Goal: Task Accomplishment & Management: Use online tool/utility

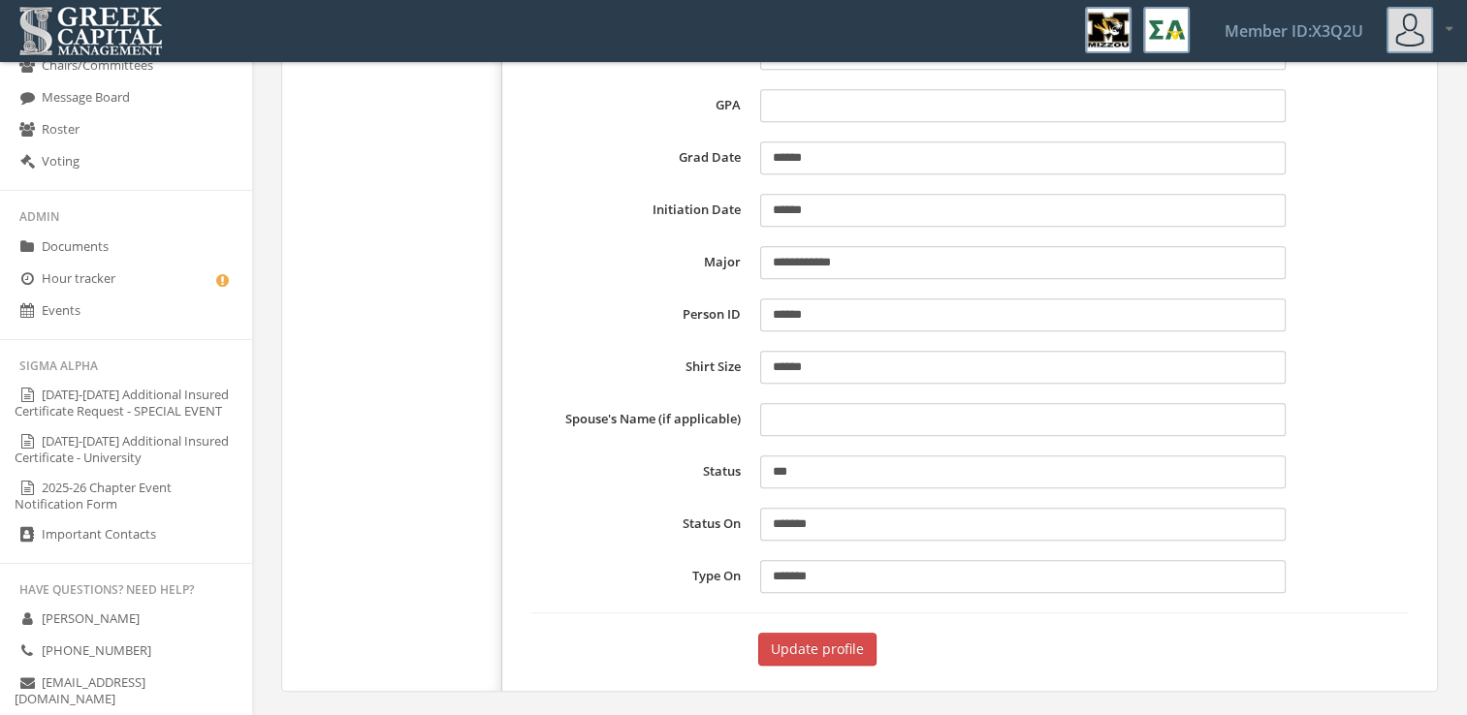
scroll to position [393, 0]
click at [159, 408] on link "[DATE]-[DATE] Additional Insured Certificate Request - SPECIAL EVENT" at bounding box center [126, 404] width 252 height 47
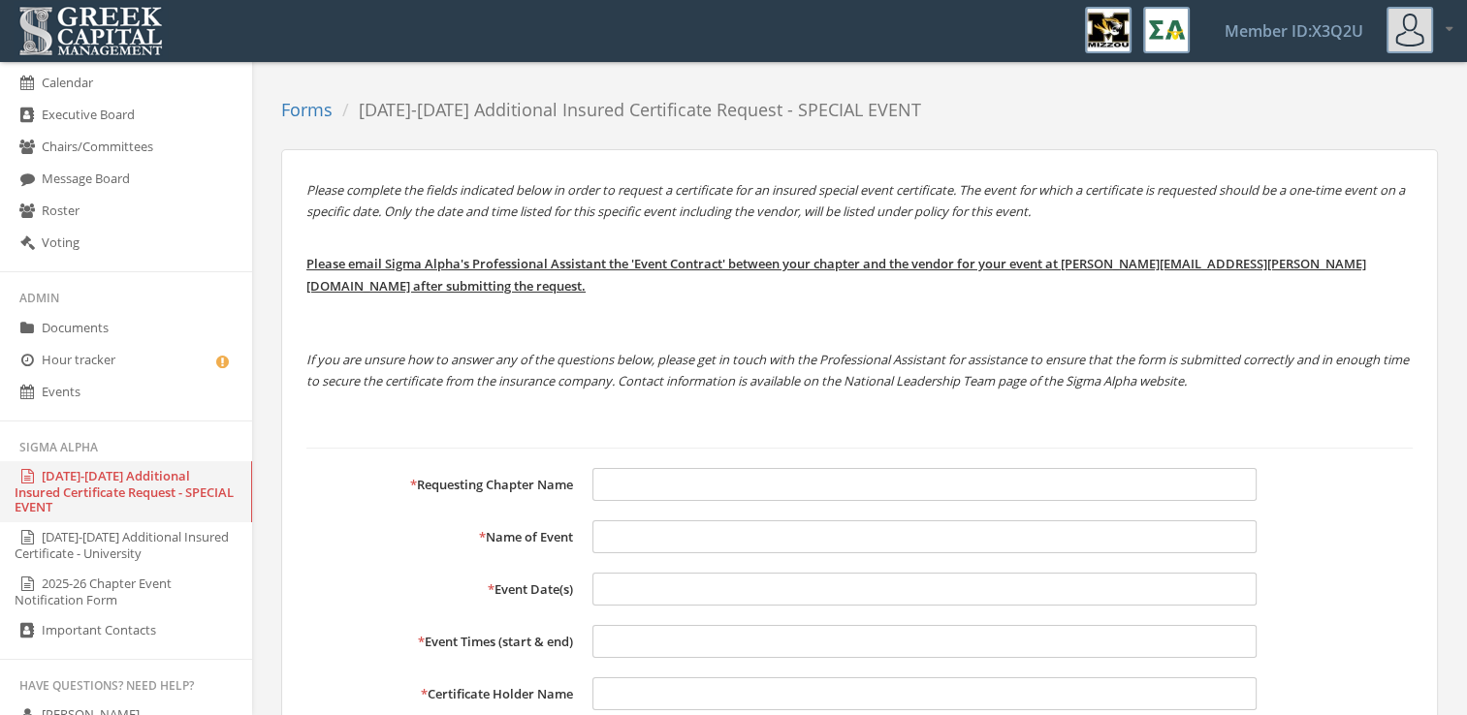
scroll to position [311, 0]
click at [175, 591] on link "2025-26 Chapter Event Notification Form" at bounding box center [126, 593] width 252 height 47
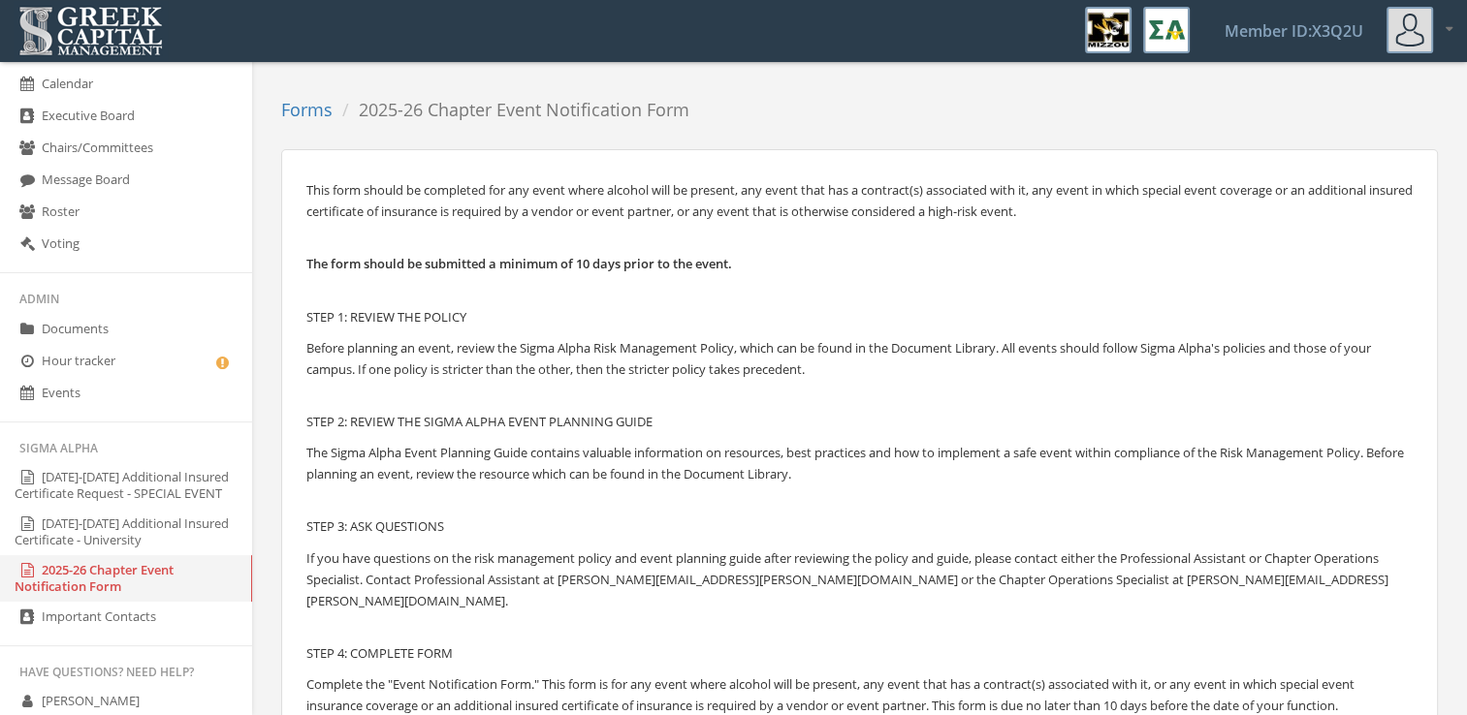
click at [147, 542] on link "[DATE]-[DATE] Additional Insured Certificate - University" at bounding box center [126, 532] width 252 height 47
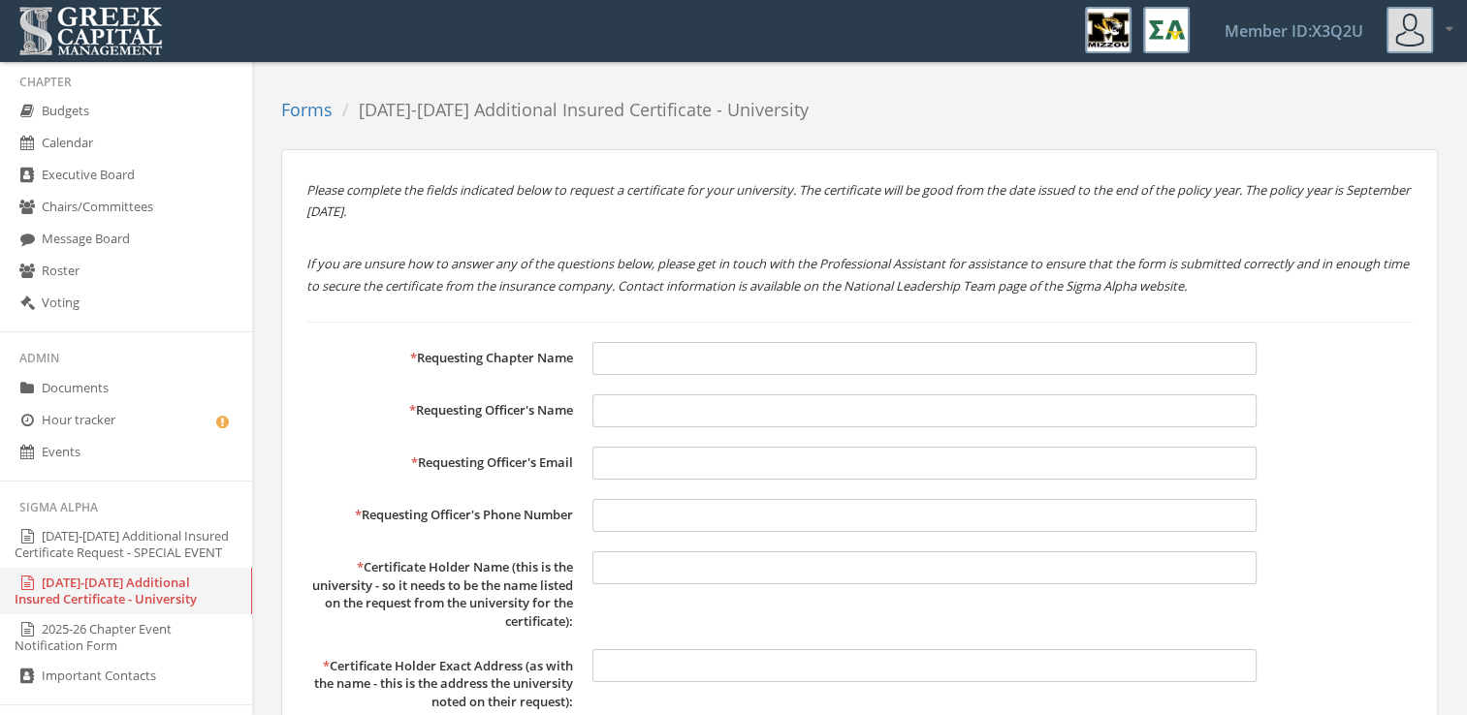
scroll to position [249, 0]
click at [101, 457] on link "Events" at bounding box center [126, 456] width 252 height 32
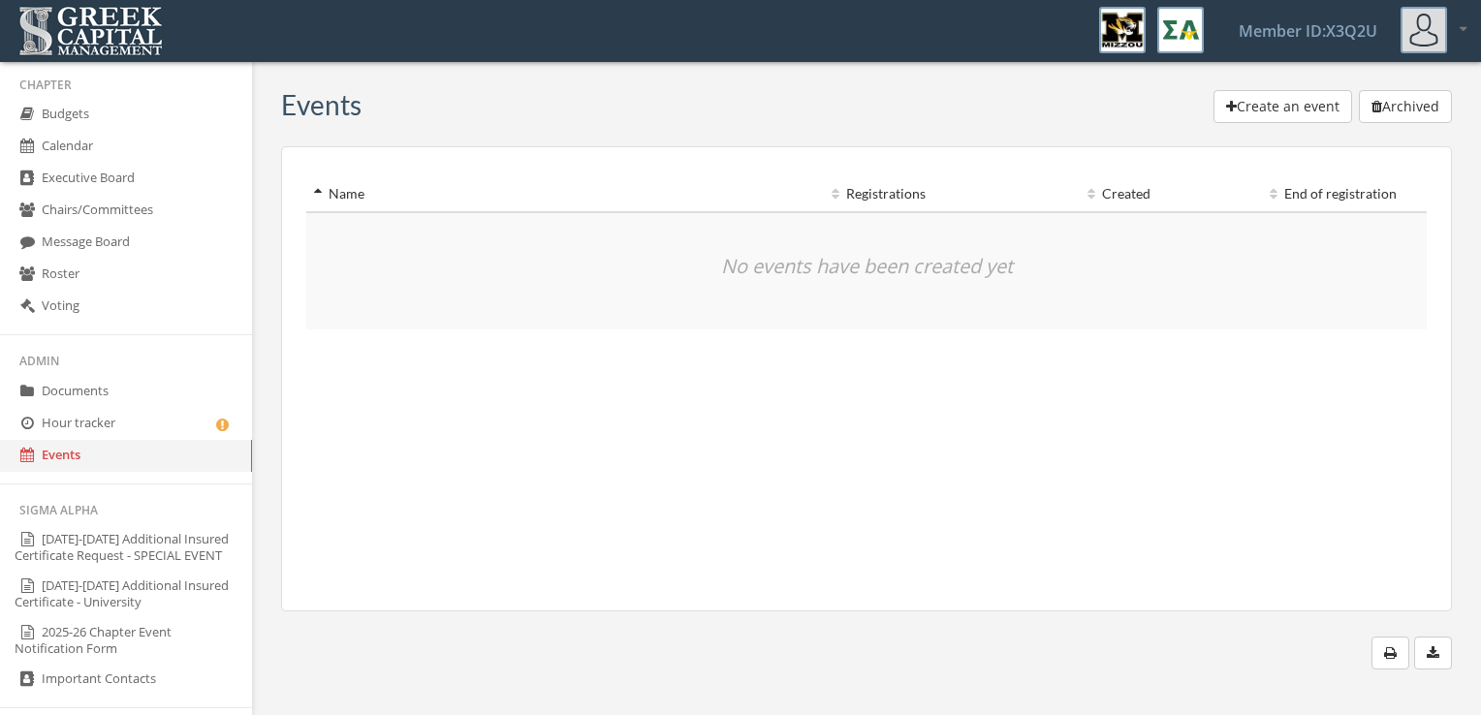
click at [112, 421] on link "Hour tracker" at bounding box center [126, 424] width 252 height 32
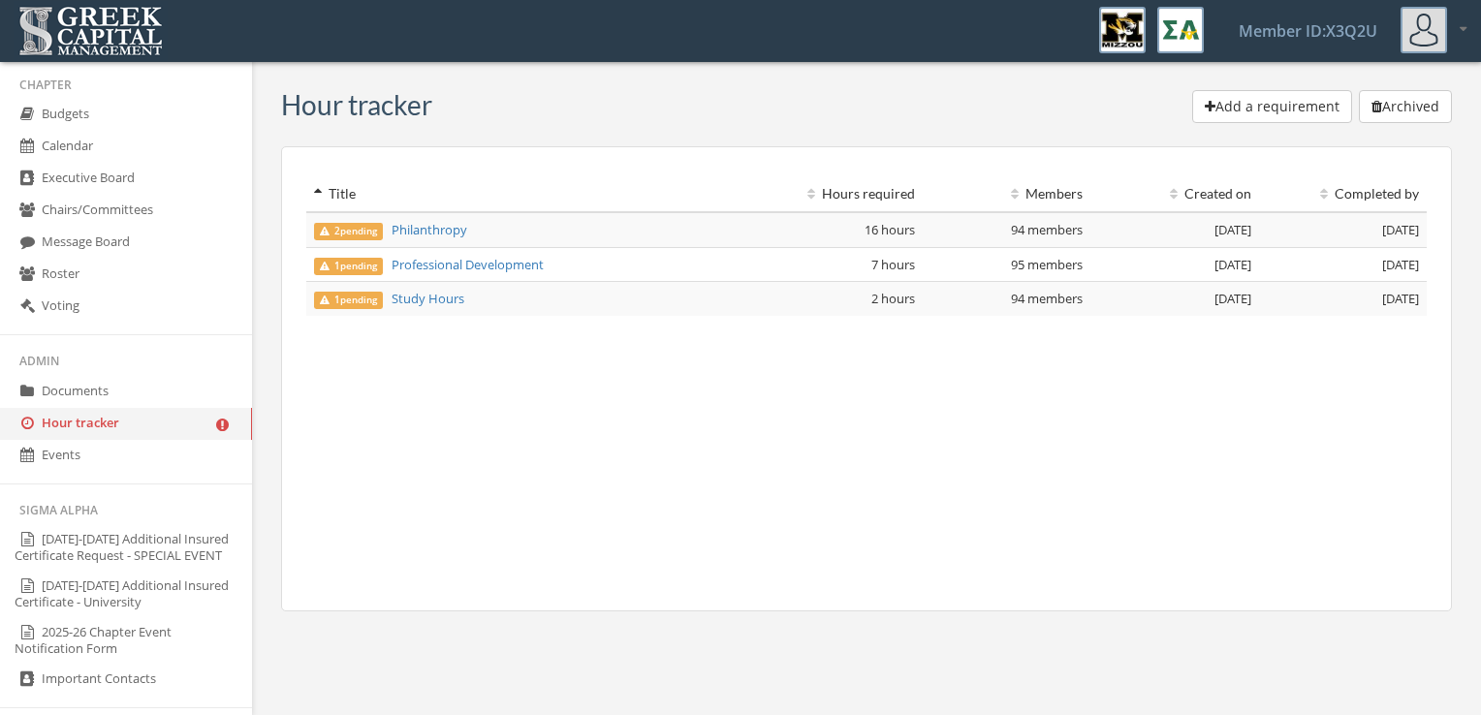
click at [364, 231] on span "2 pending" at bounding box center [348, 231] width 69 height 17
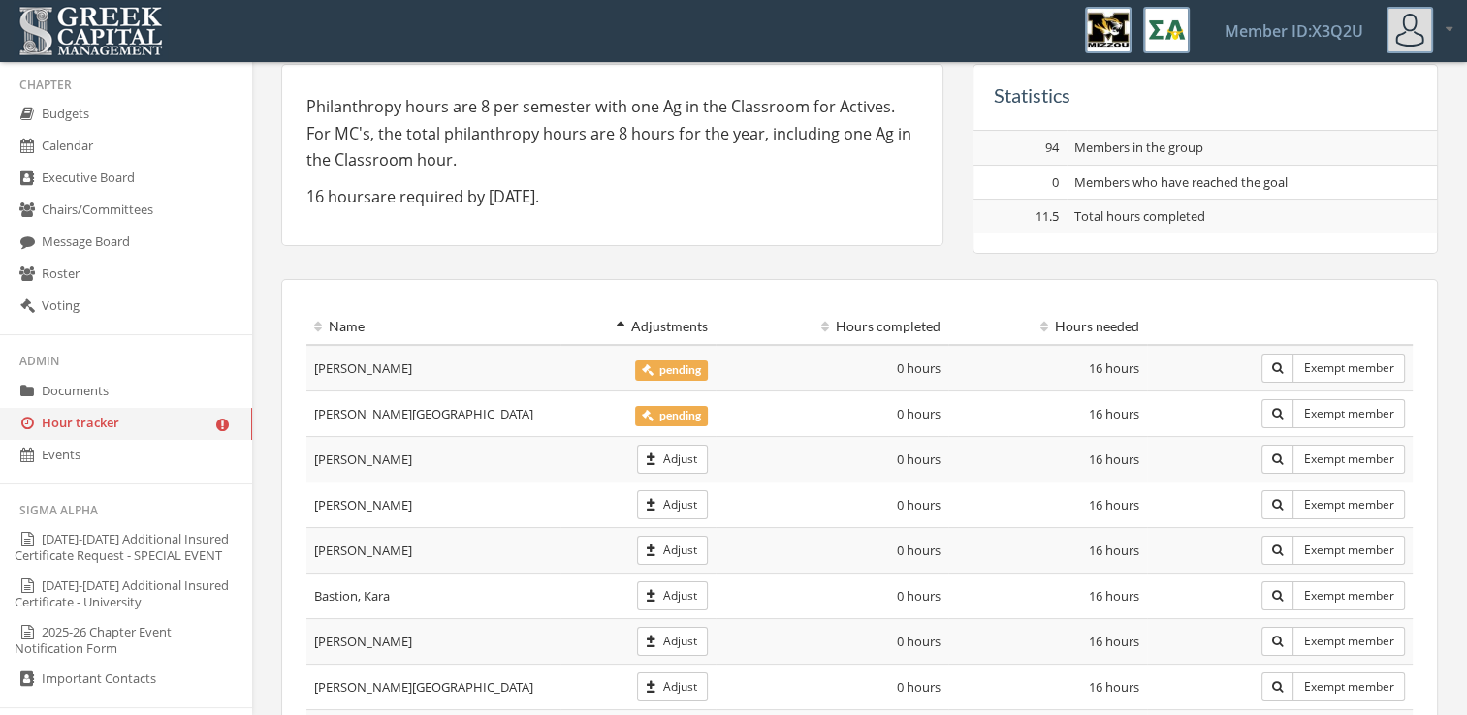
scroll to position [89, 0]
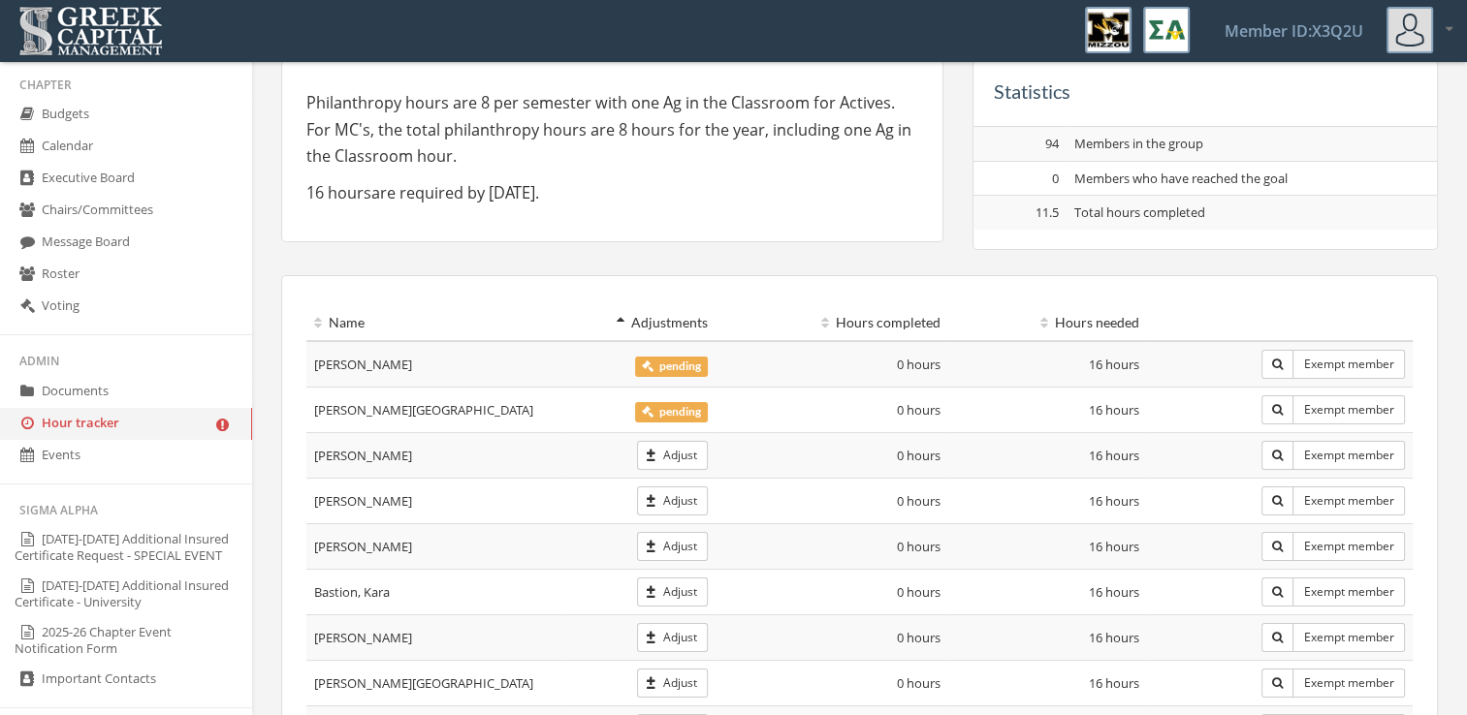
click at [689, 368] on span "pending" at bounding box center [671, 367] width 73 height 20
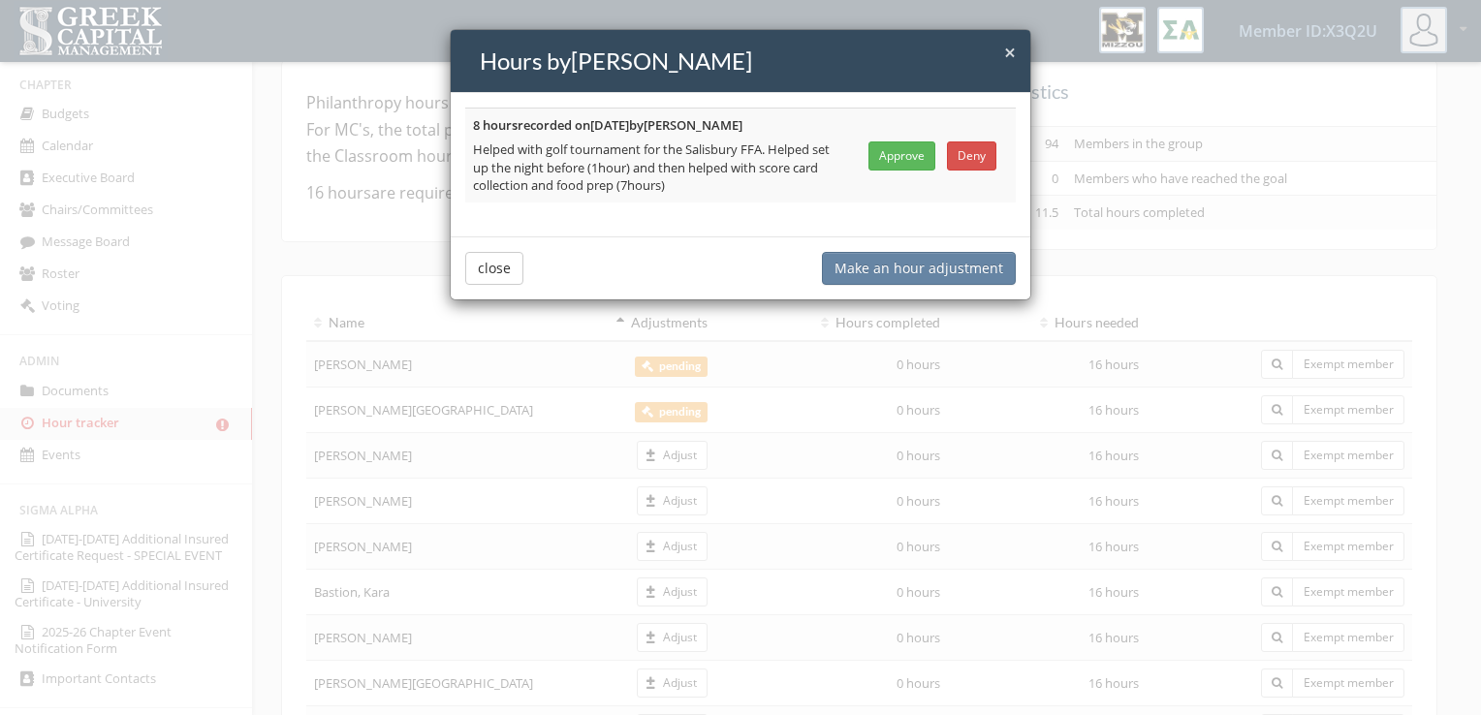
click at [893, 158] on button "Approve" at bounding box center [901, 156] width 67 height 29
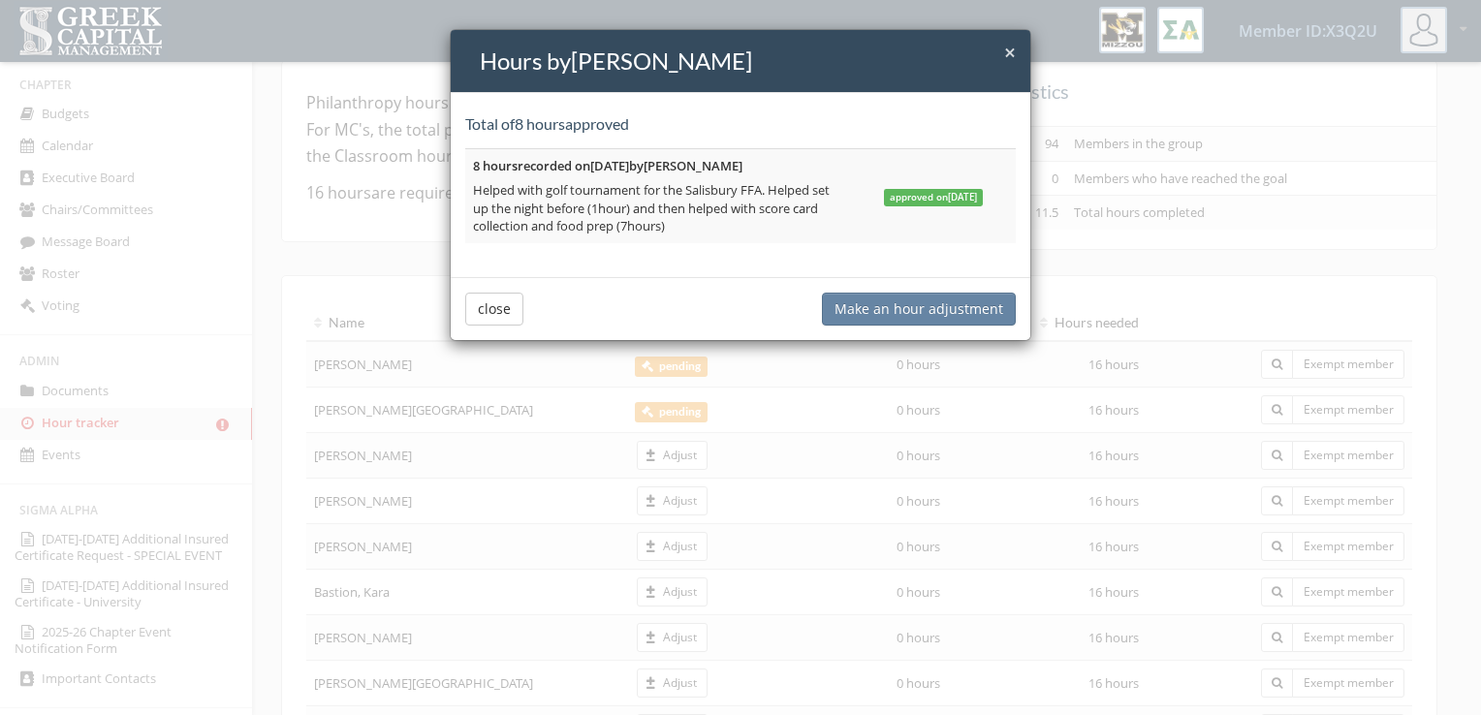
click at [493, 312] on button "close" at bounding box center [494, 309] width 58 height 33
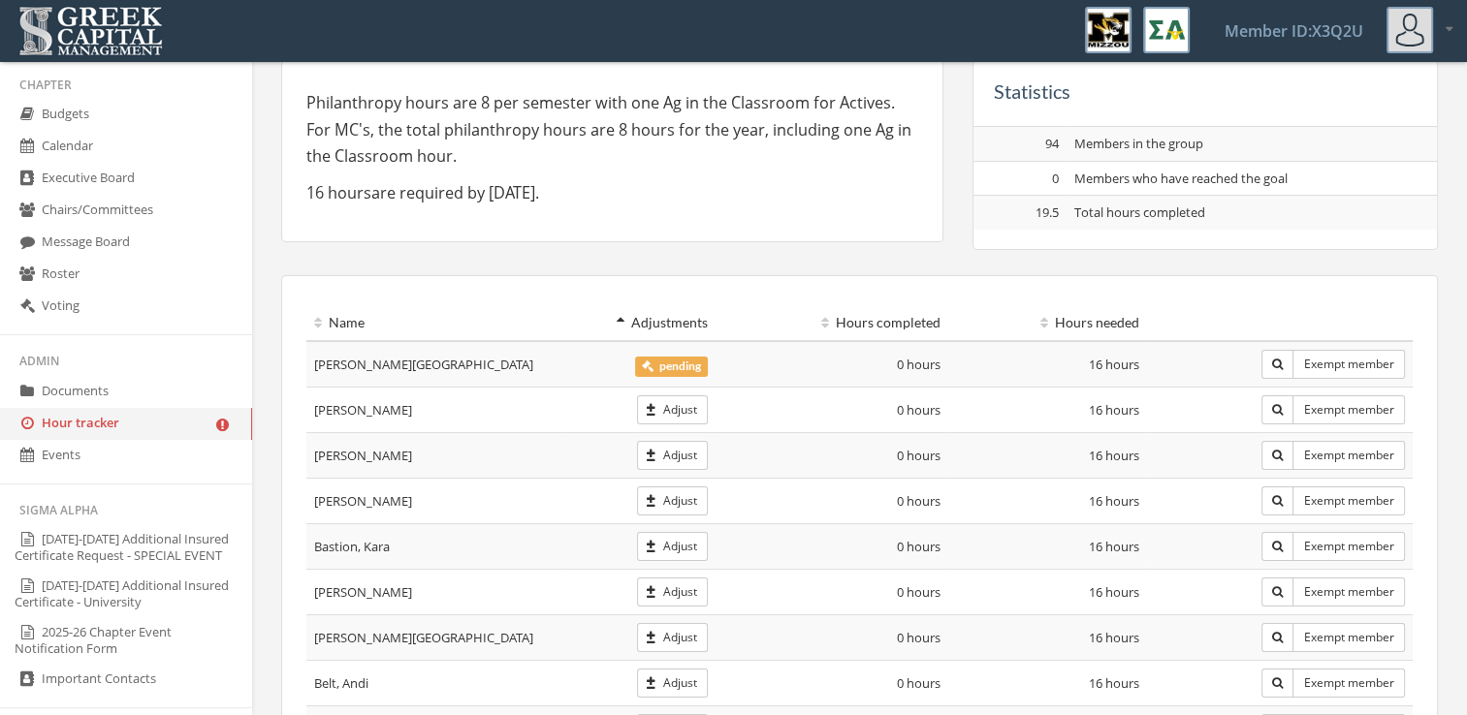
click at [685, 363] on span "pending" at bounding box center [671, 367] width 73 height 20
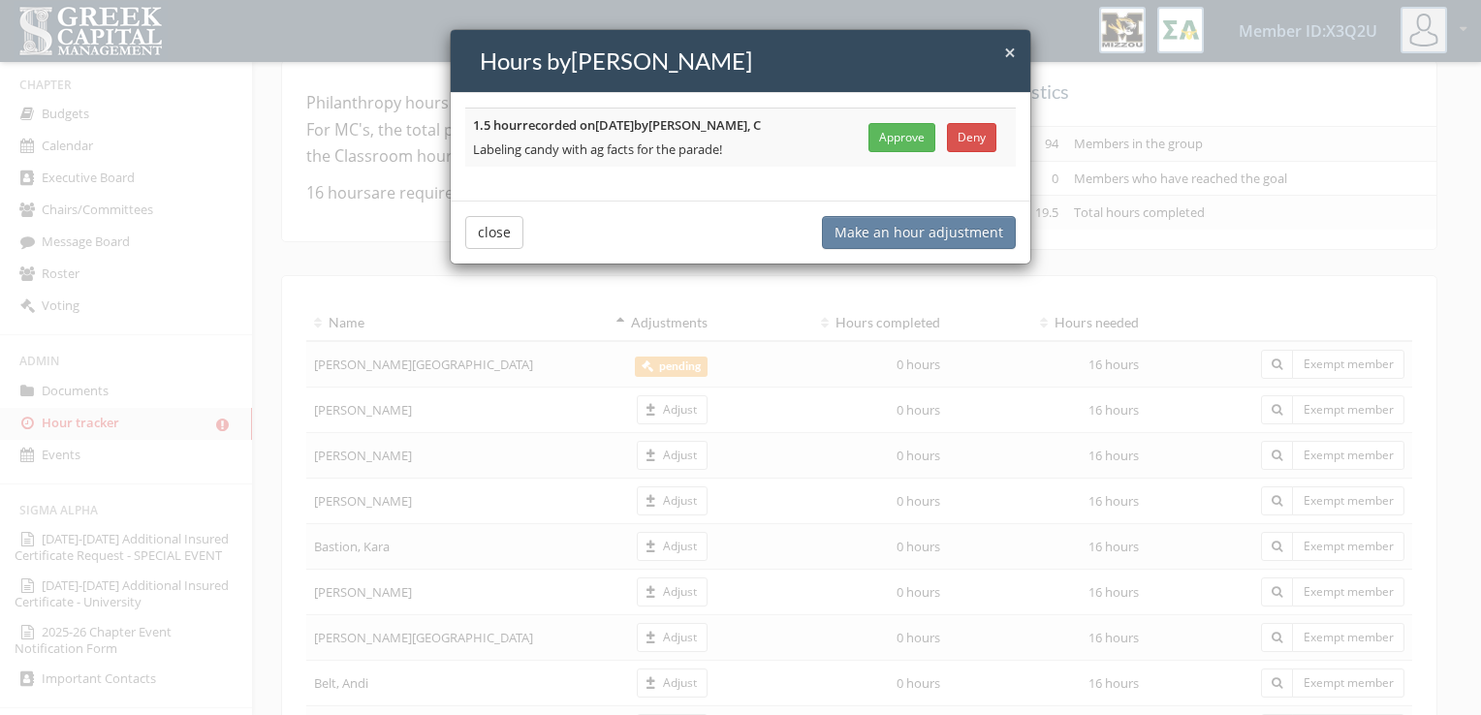
click at [891, 140] on button "Approve" at bounding box center [901, 137] width 67 height 29
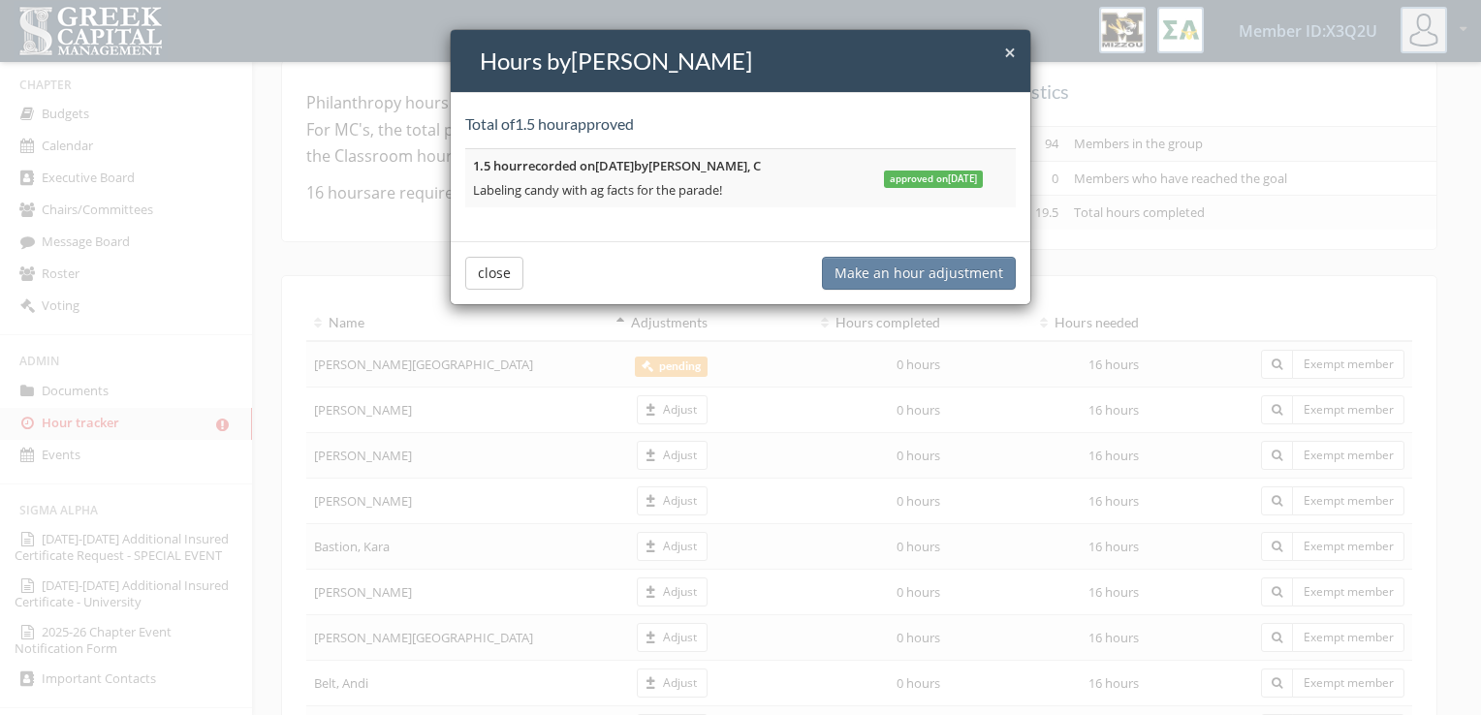
click at [1010, 52] on span "×" at bounding box center [1010, 52] width 12 height 27
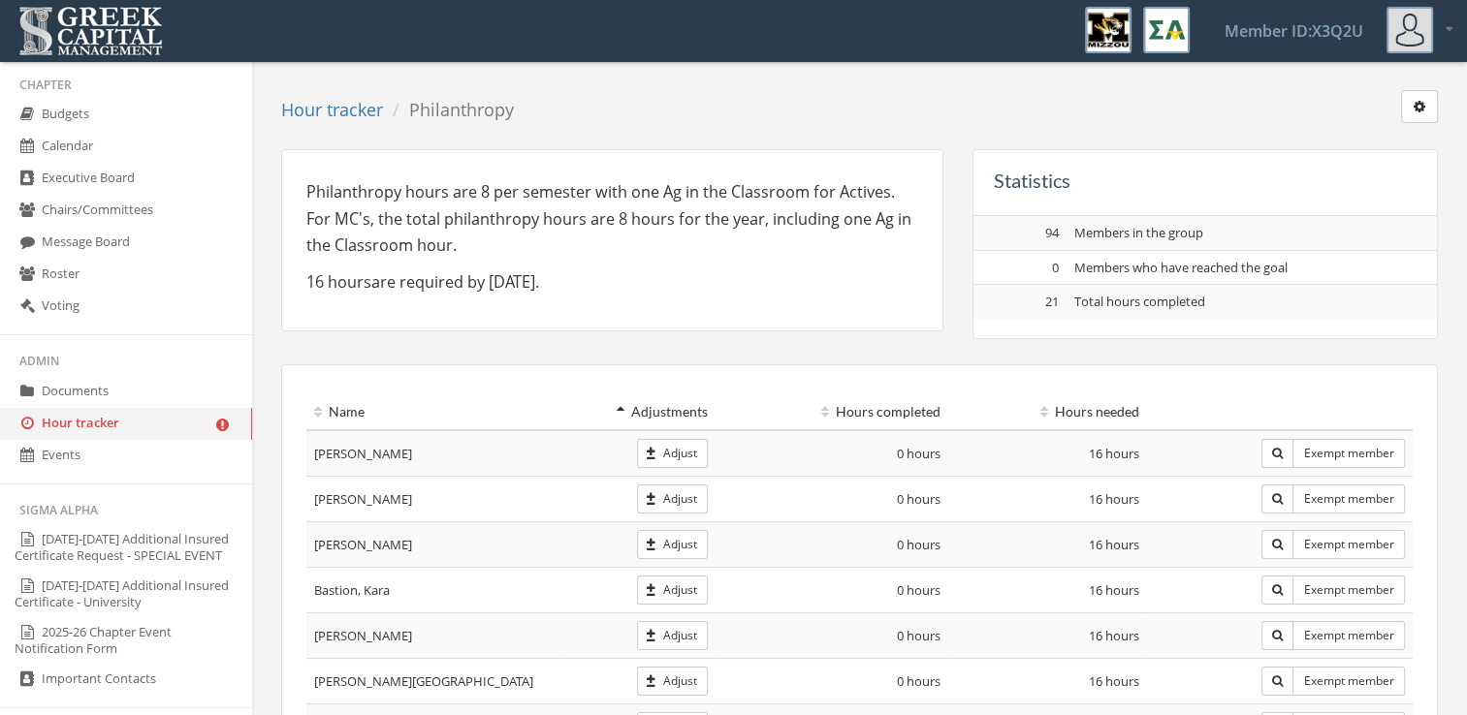
click at [110, 391] on link "Documents" at bounding box center [126, 392] width 252 height 32
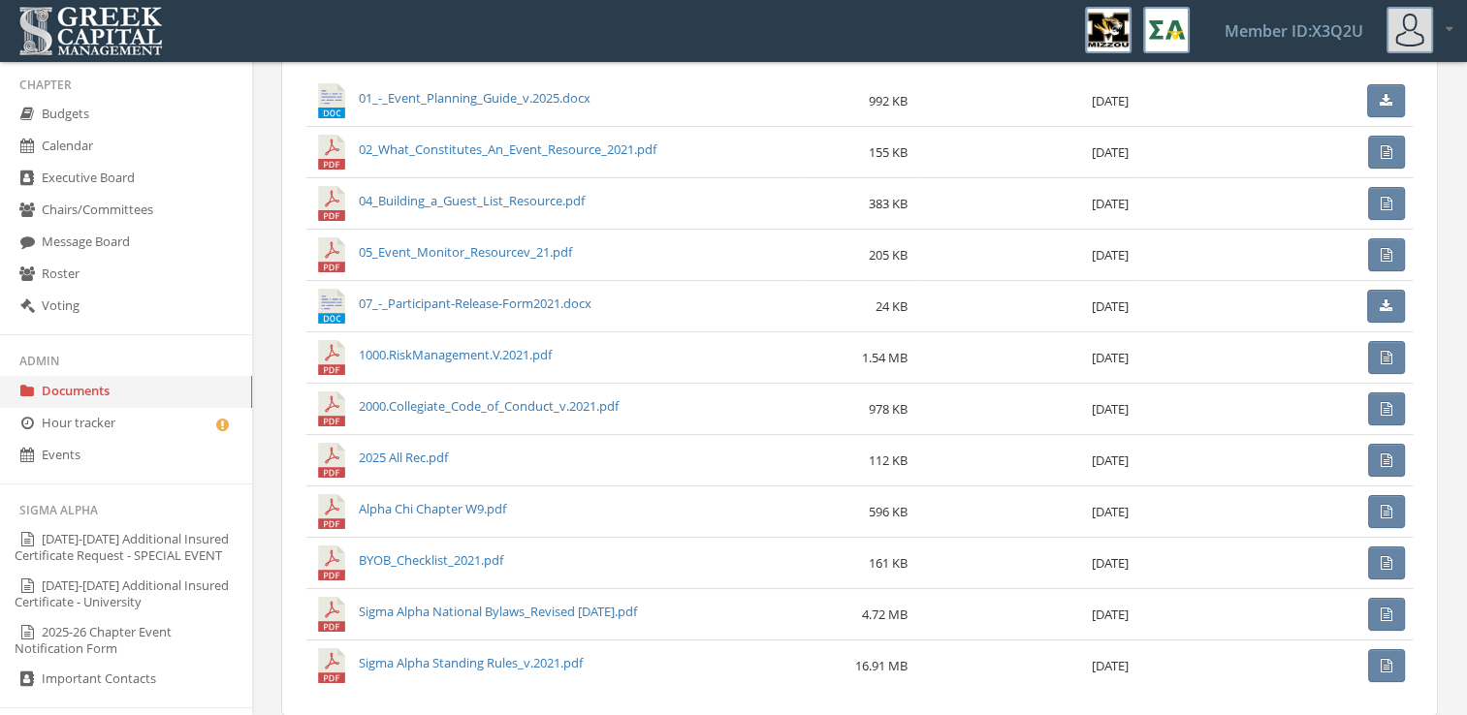
scroll to position [182, 0]
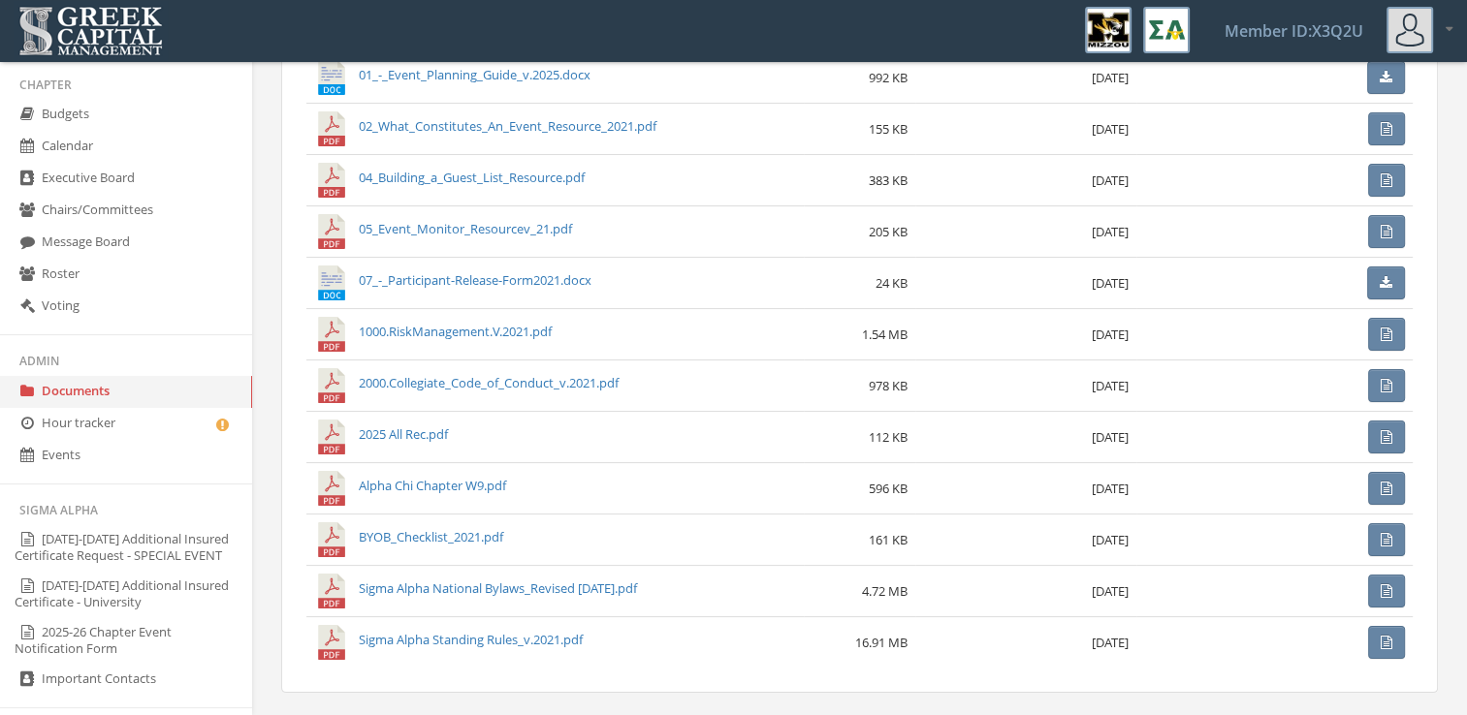
click at [442, 331] on link "1000.RiskManagement.V.2021.pdf" at bounding box center [455, 331] width 193 height 17
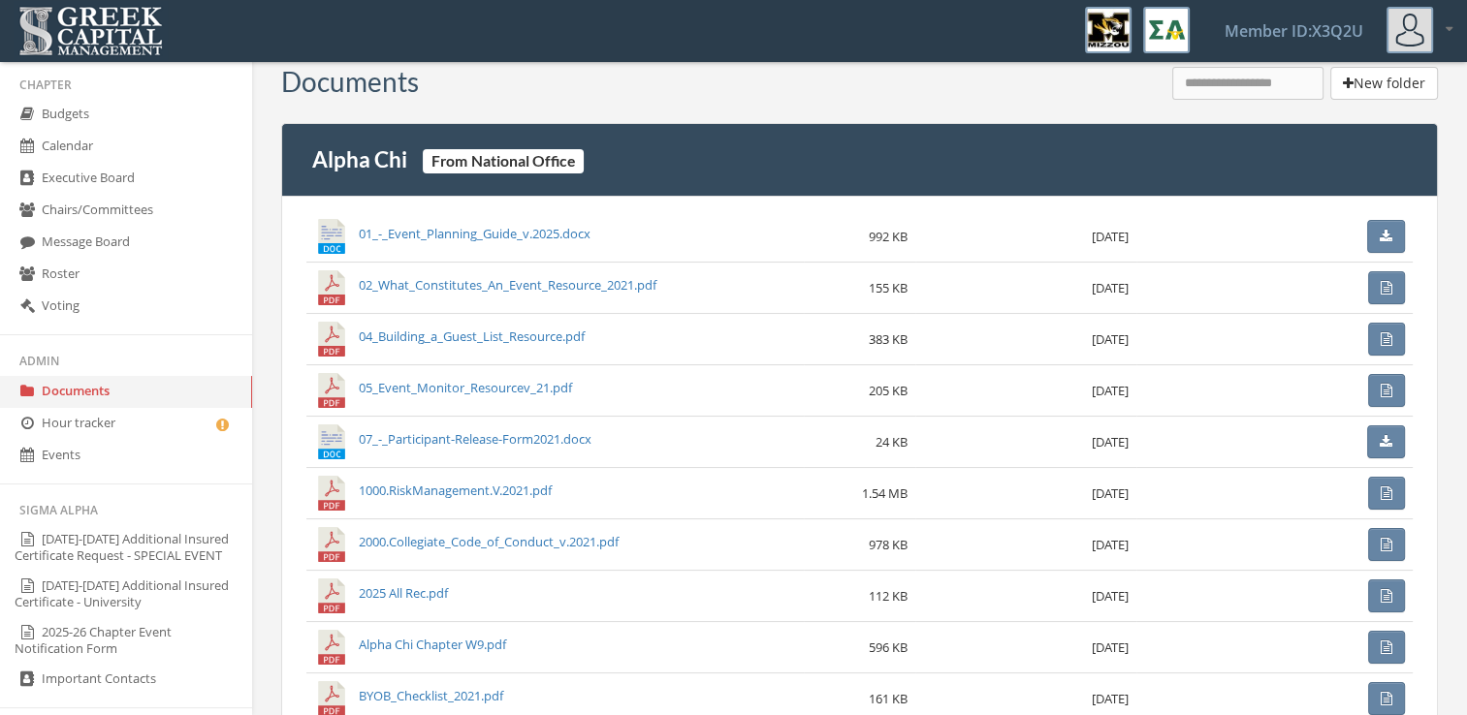
scroll to position [0, 0]
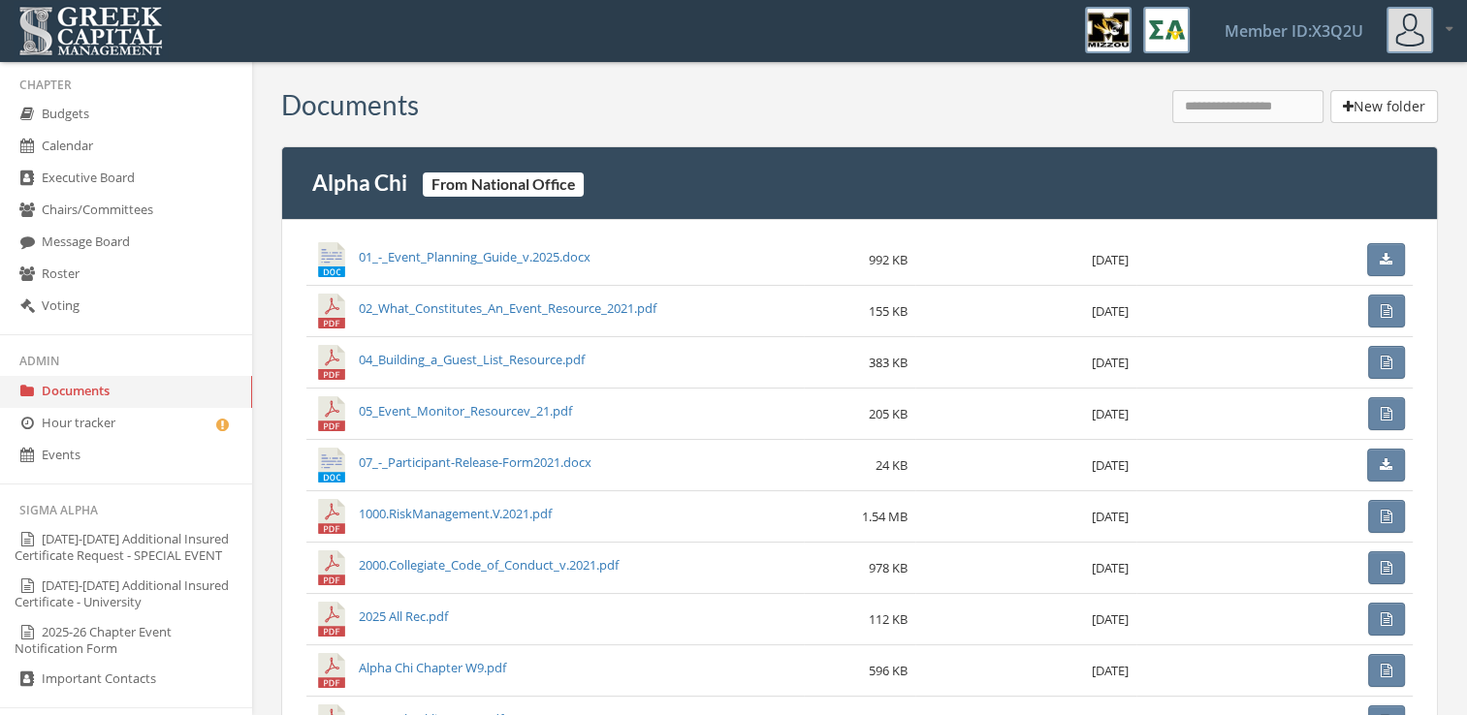
click at [112, 277] on link "Roster" at bounding box center [126, 275] width 252 height 32
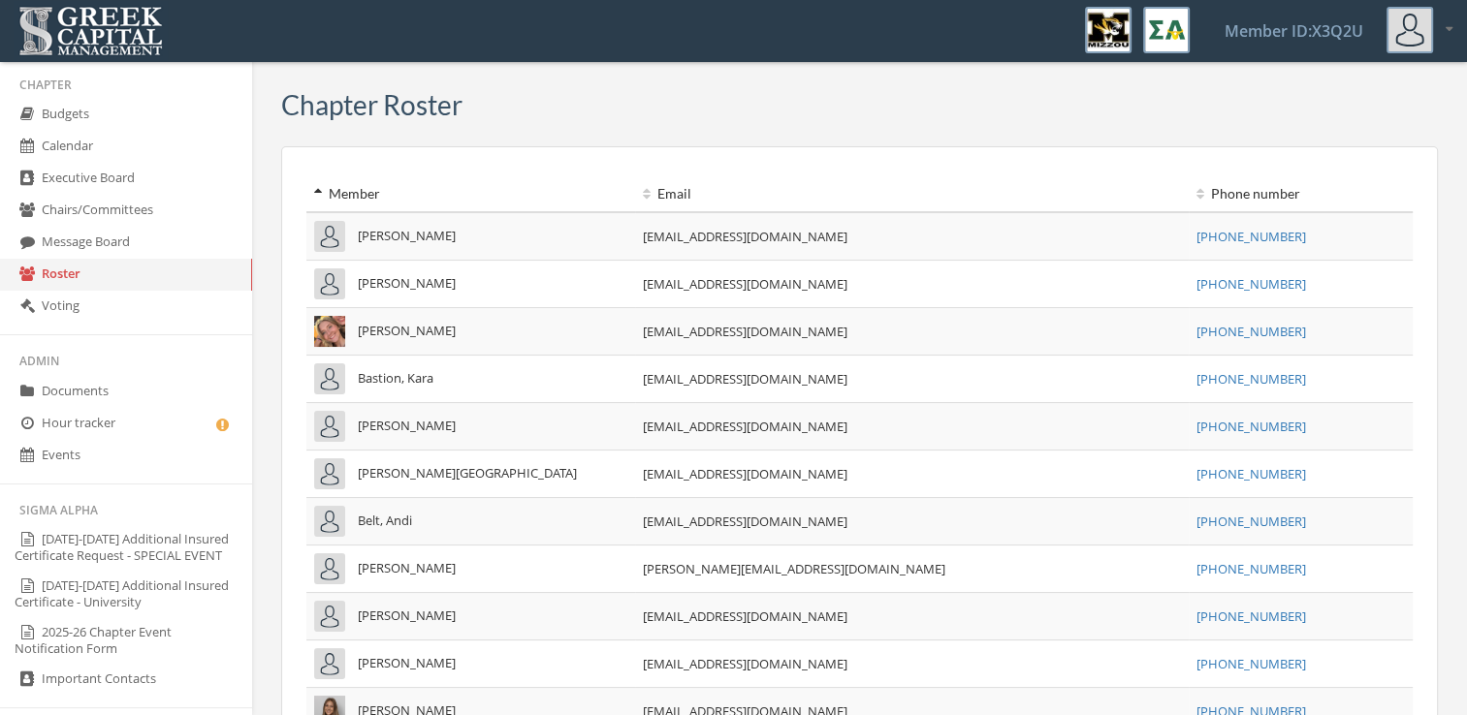
click at [116, 308] on link "Voting" at bounding box center [126, 307] width 252 height 32
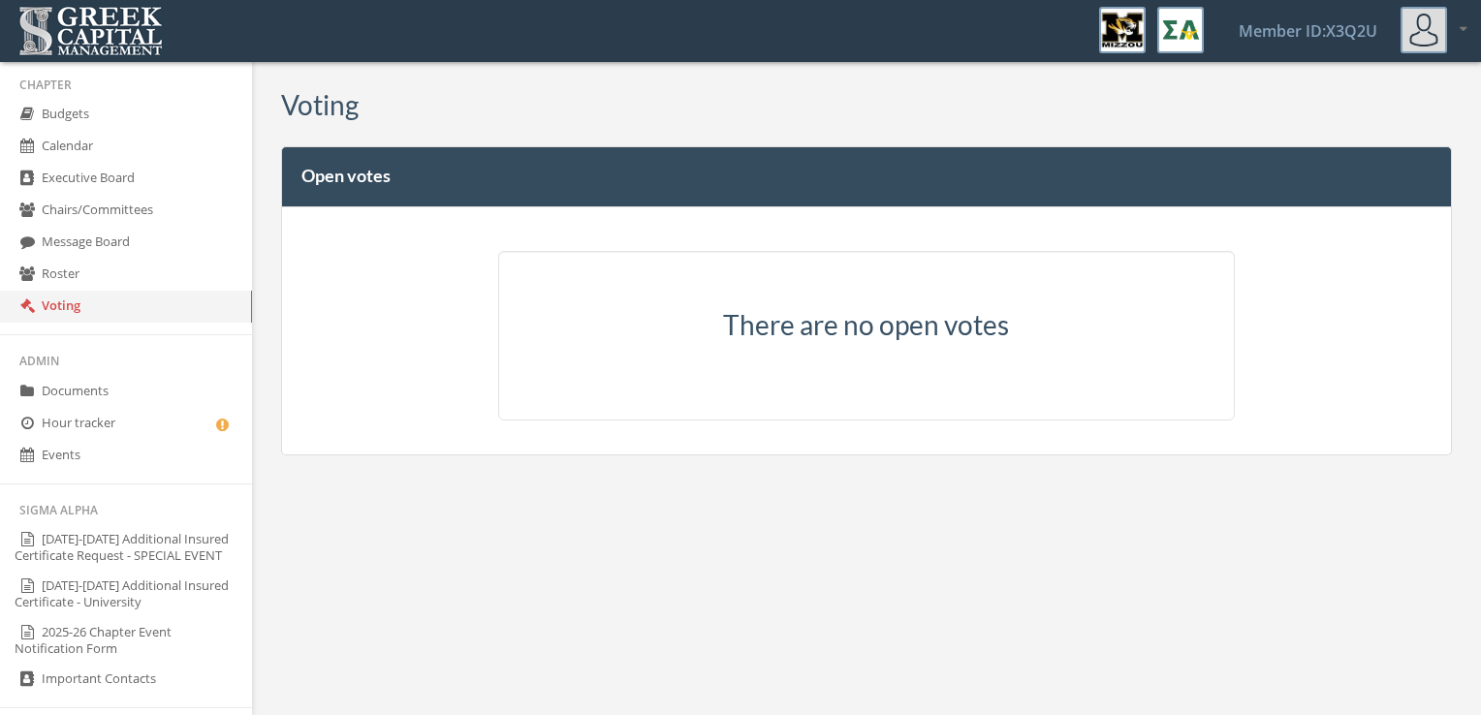
click at [109, 244] on link "Message Board" at bounding box center [126, 243] width 252 height 32
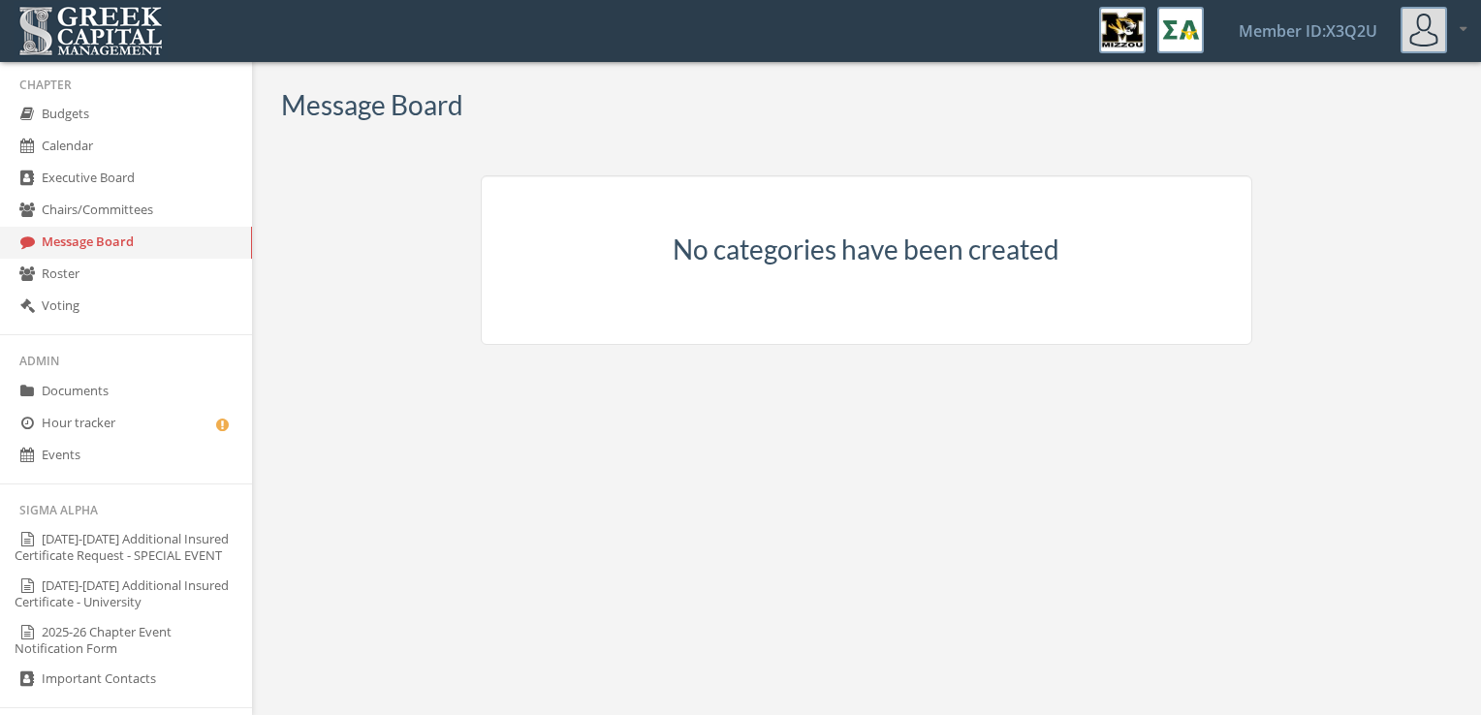
click at [105, 207] on link "Chairs/Committees" at bounding box center [126, 211] width 252 height 32
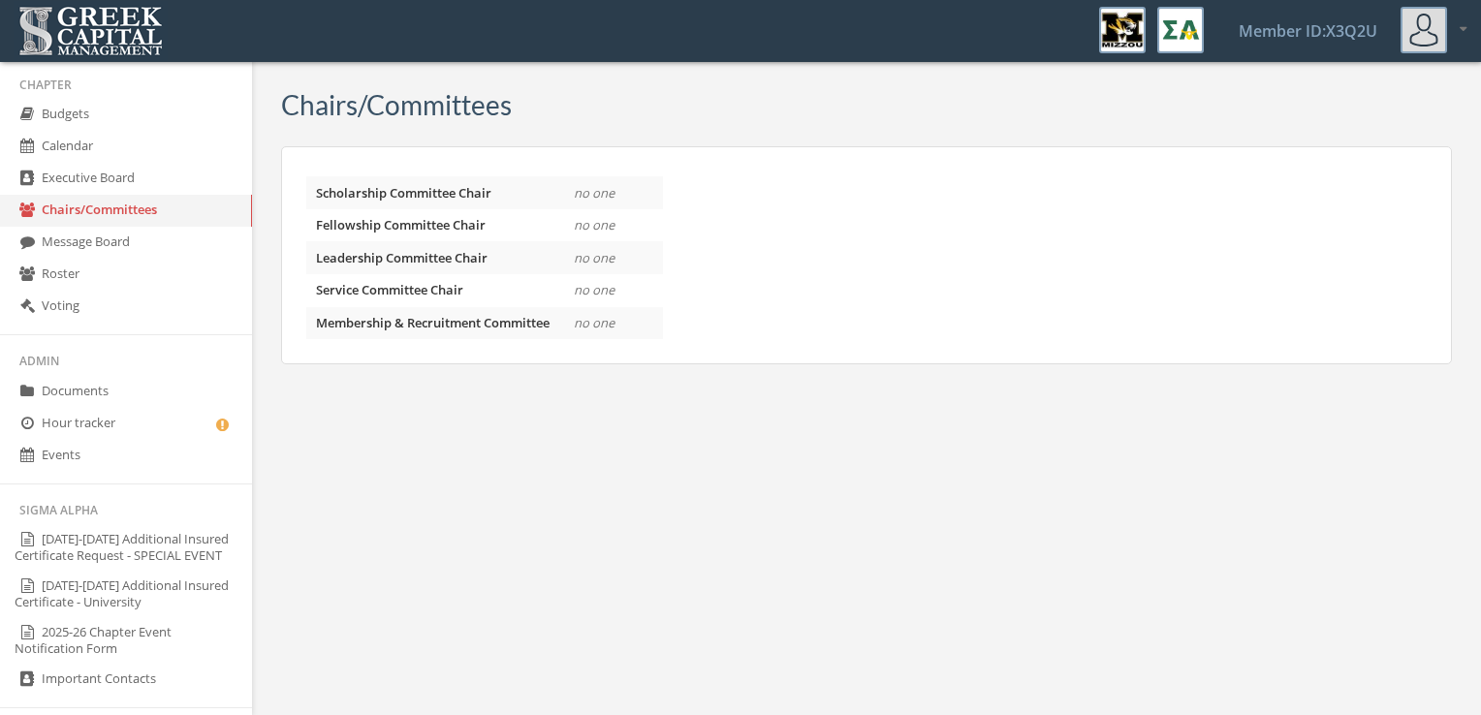
click at [101, 181] on link "Executive Board" at bounding box center [126, 179] width 252 height 32
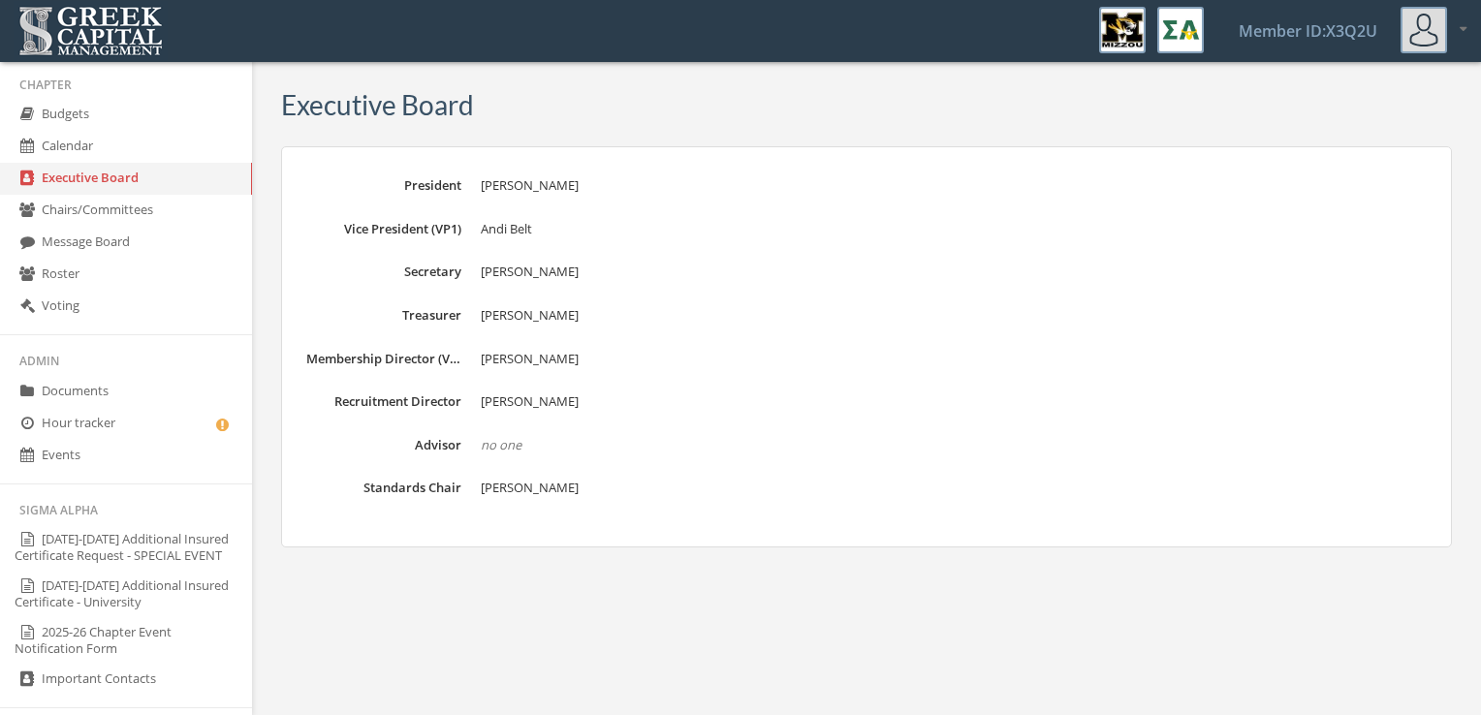
click at [91, 151] on link "Calendar" at bounding box center [126, 147] width 252 height 32
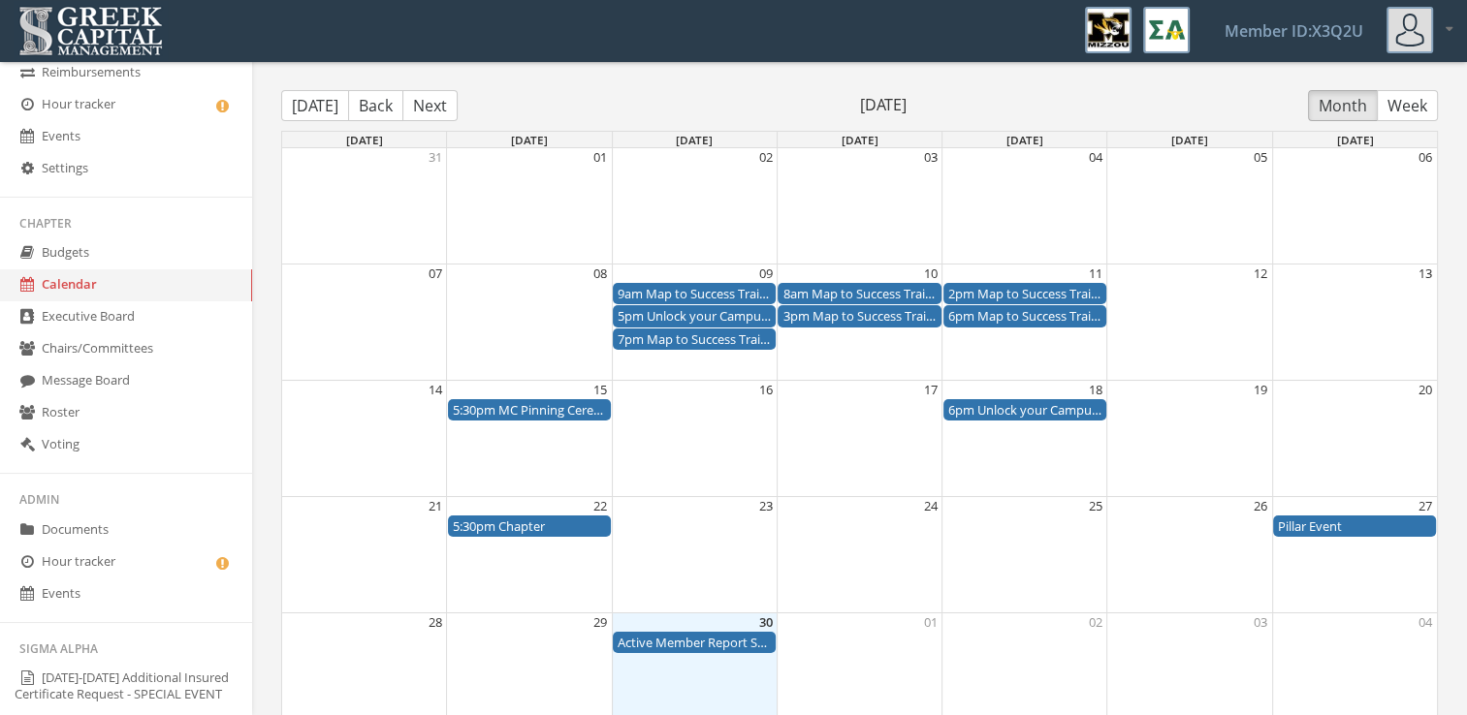
scroll to position [105, 0]
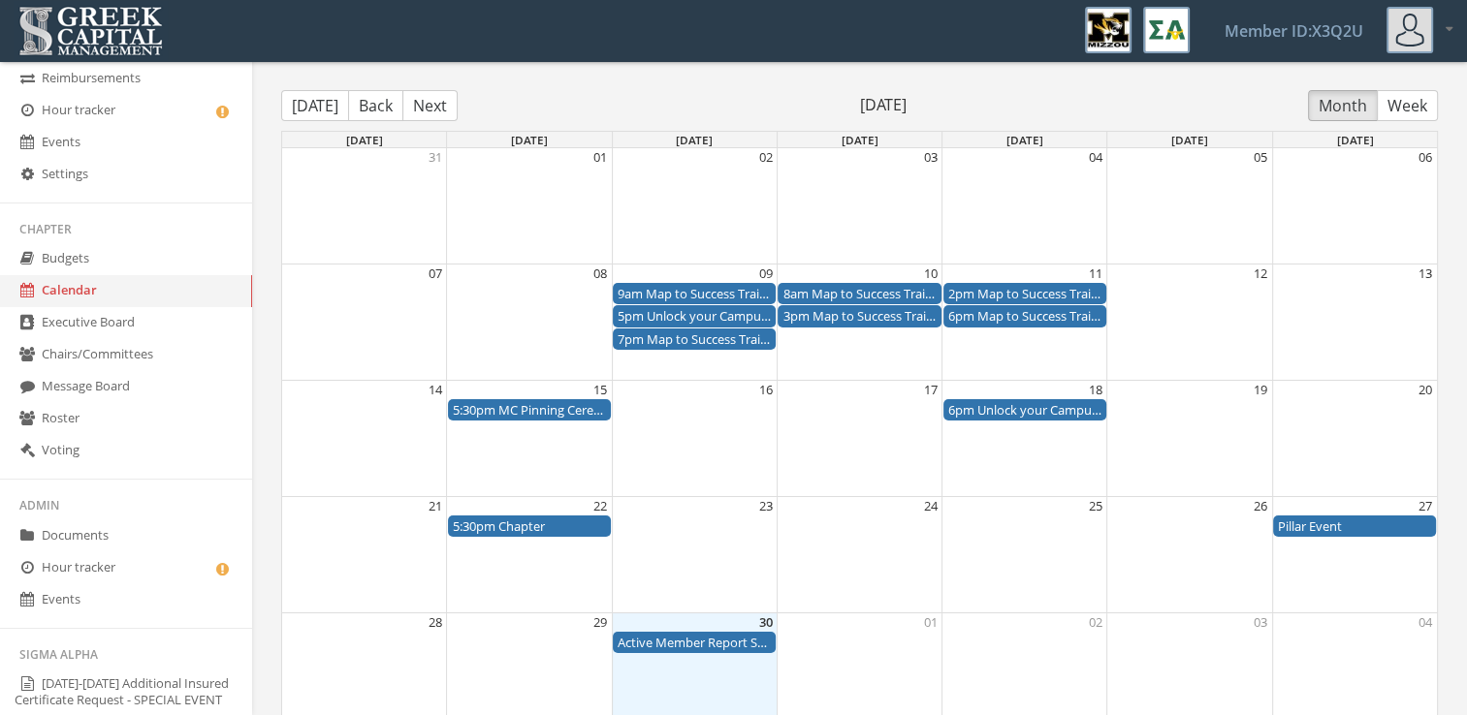
click at [981, 411] on div "6pm Unlock your Campus - Chapter Leader Forum" at bounding box center [1024, 410] width 153 height 18
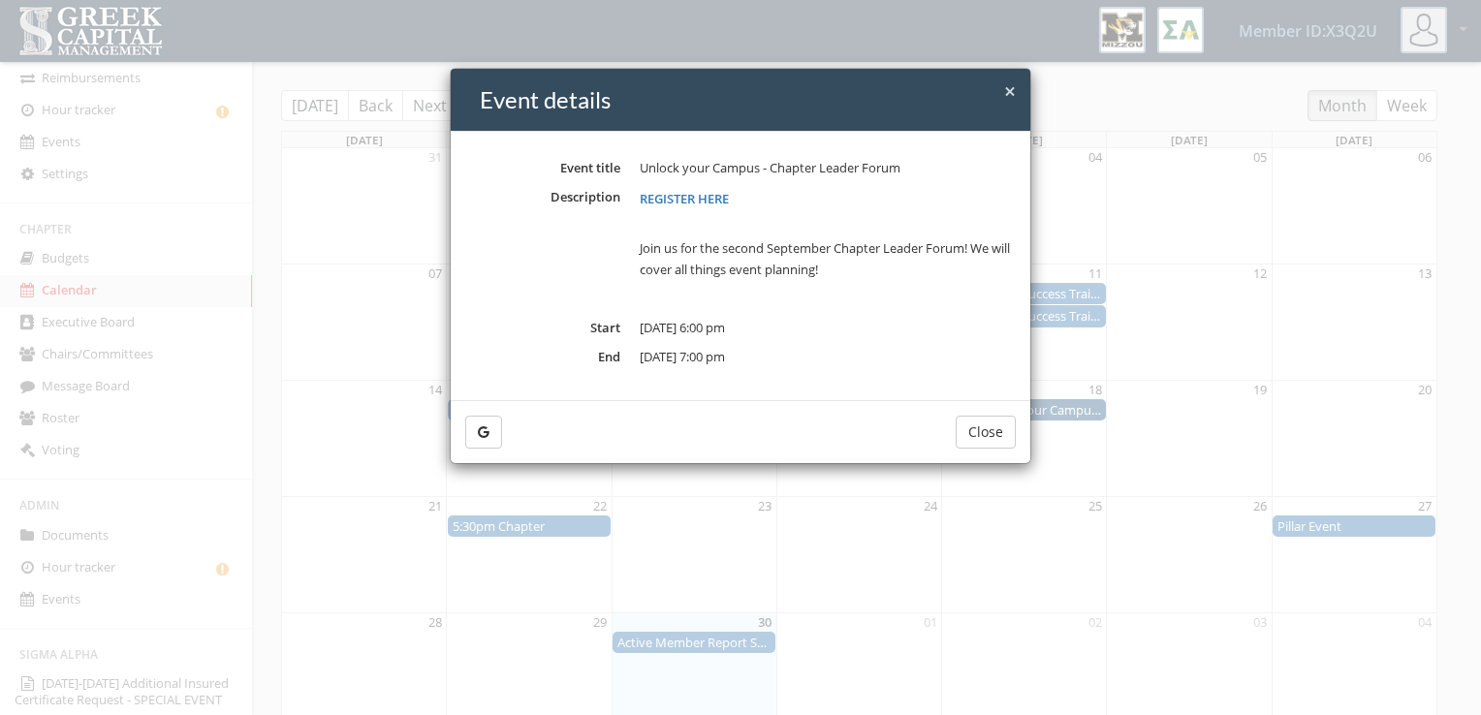
click at [1003, 85] on h4 "Event details" at bounding box center [748, 99] width 536 height 33
click at [1004, 86] on span "×" at bounding box center [1010, 91] width 12 height 27
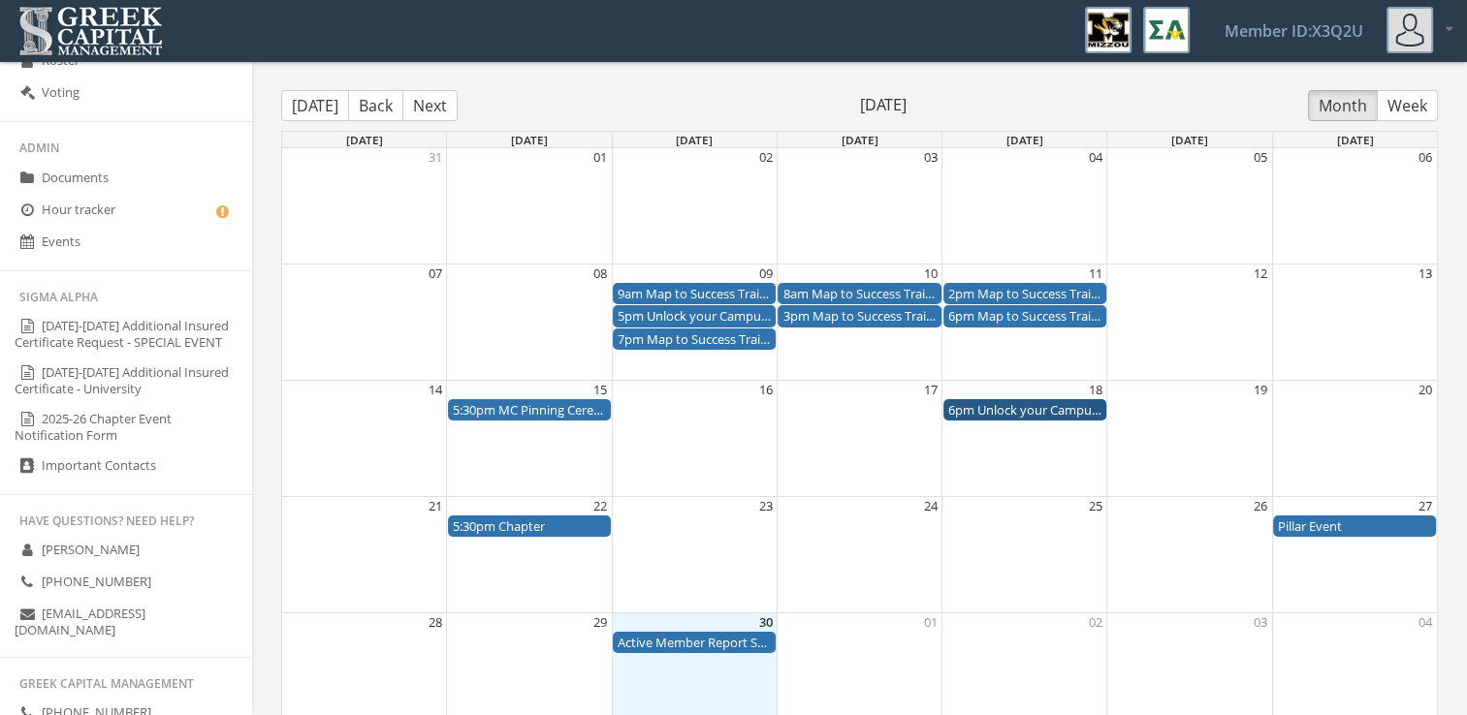
scroll to position [464, 0]
click at [144, 481] on link "Important Contacts" at bounding box center [126, 465] width 252 height 32
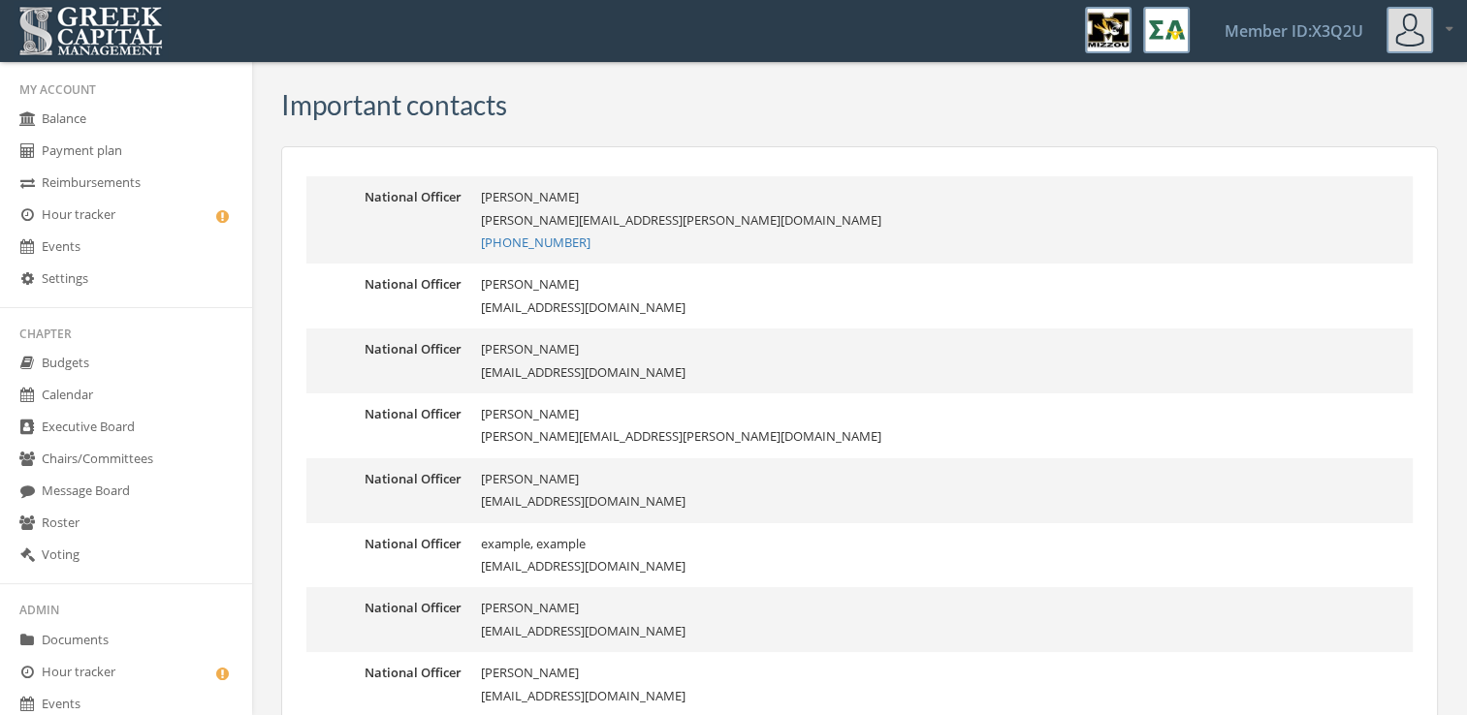
click at [101, 190] on link "Reimbursements" at bounding box center [126, 184] width 252 height 32
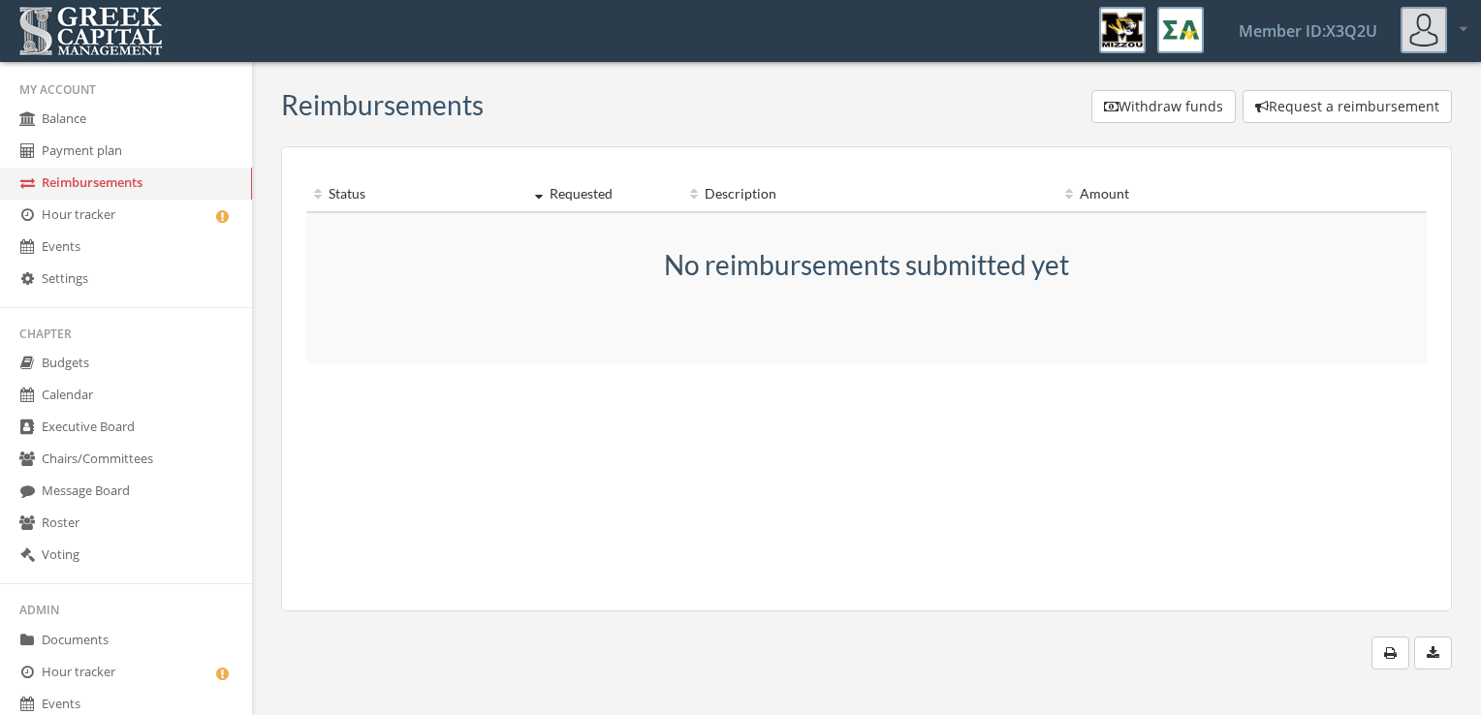
click at [97, 217] on link "Hour tracker" at bounding box center [126, 216] width 252 height 32
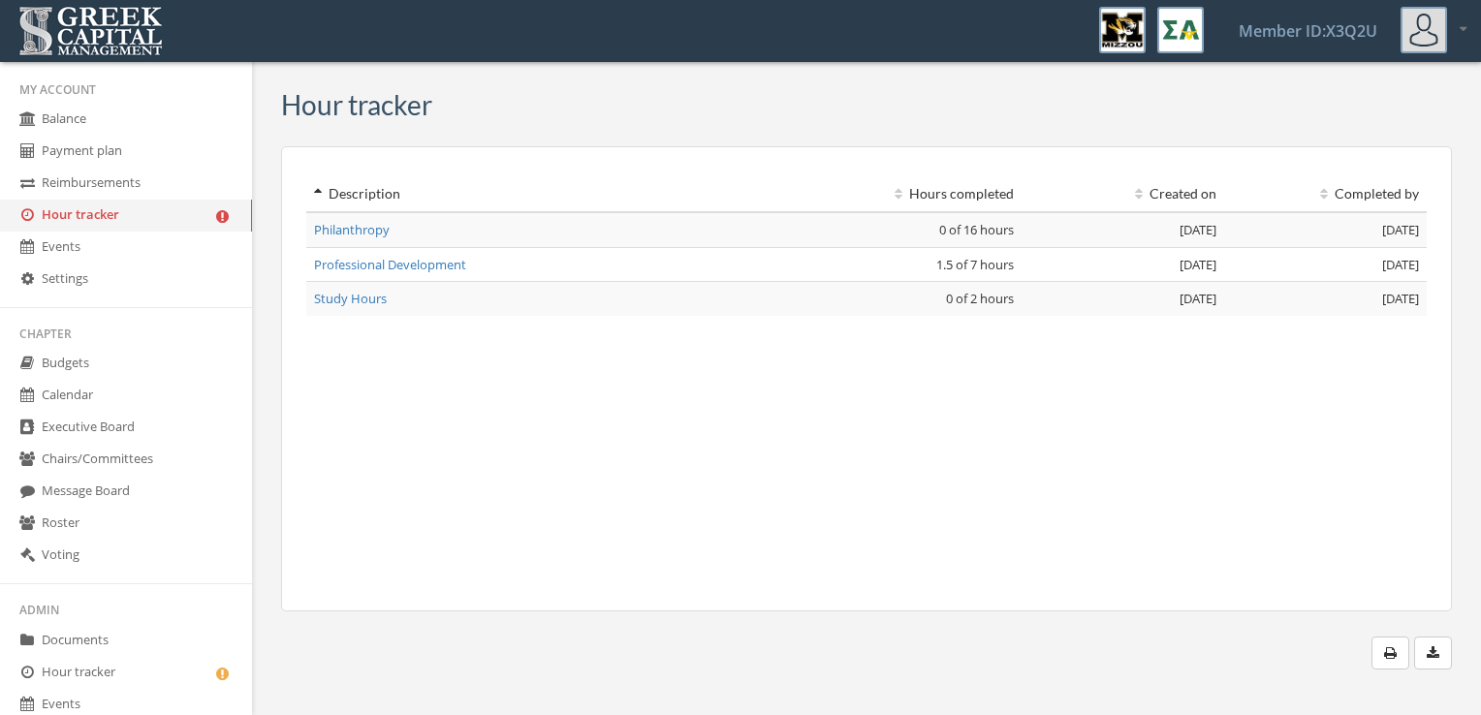
click at [89, 257] on link "Events" at bounding box center [126, 248] width 252 height 32
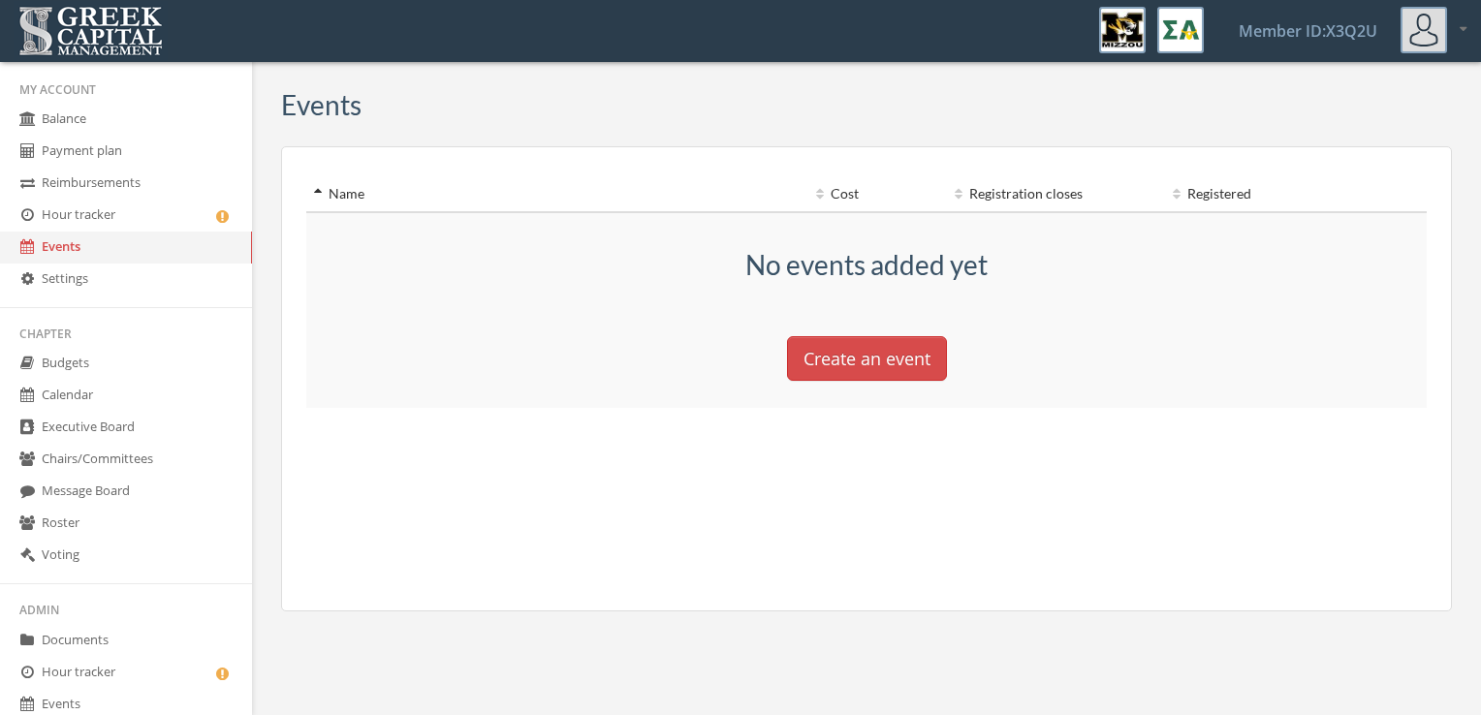
click at [86, 232] on link "Events" at bounding box center [126, 248] width 252 height 32
click at [84, 223] on link "Hour tracker" at bounding box center [126, 216] width 252 height 32
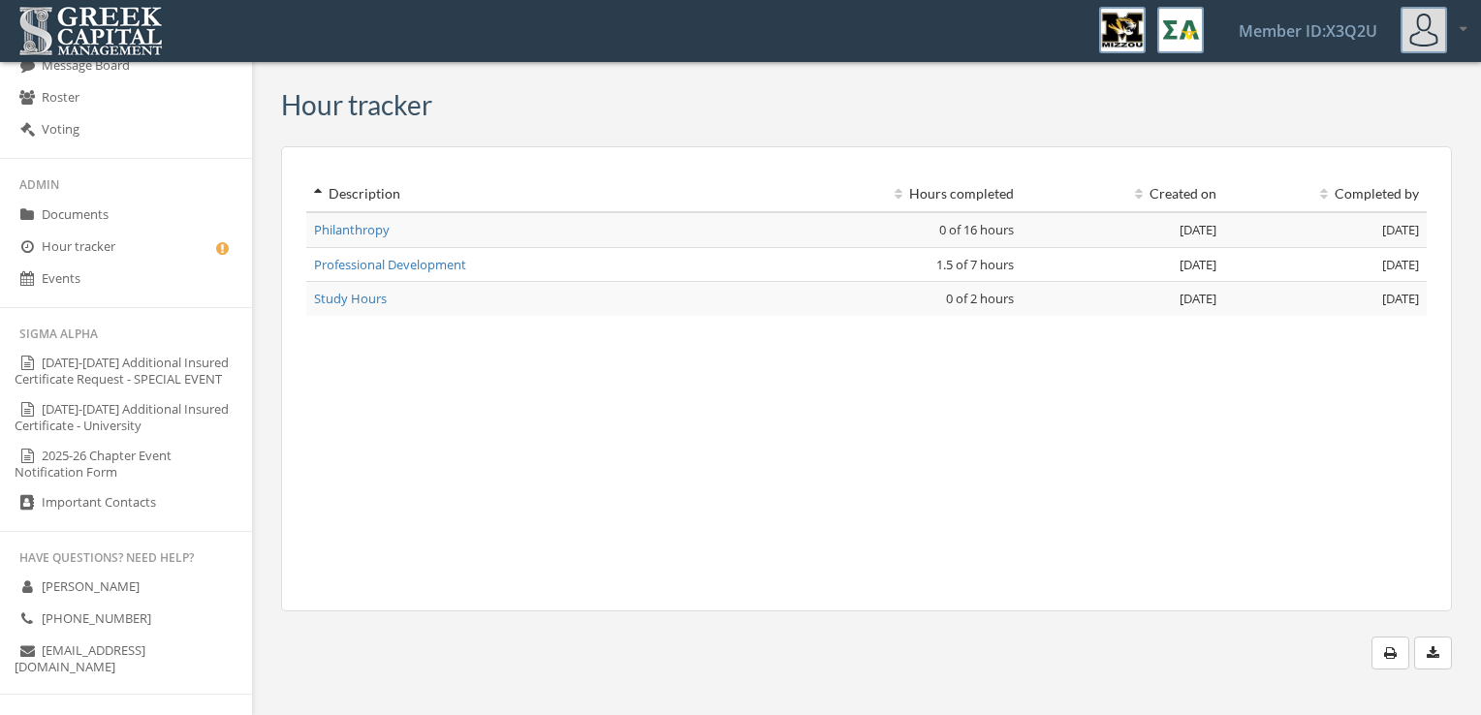
scroll to position [629, 0]
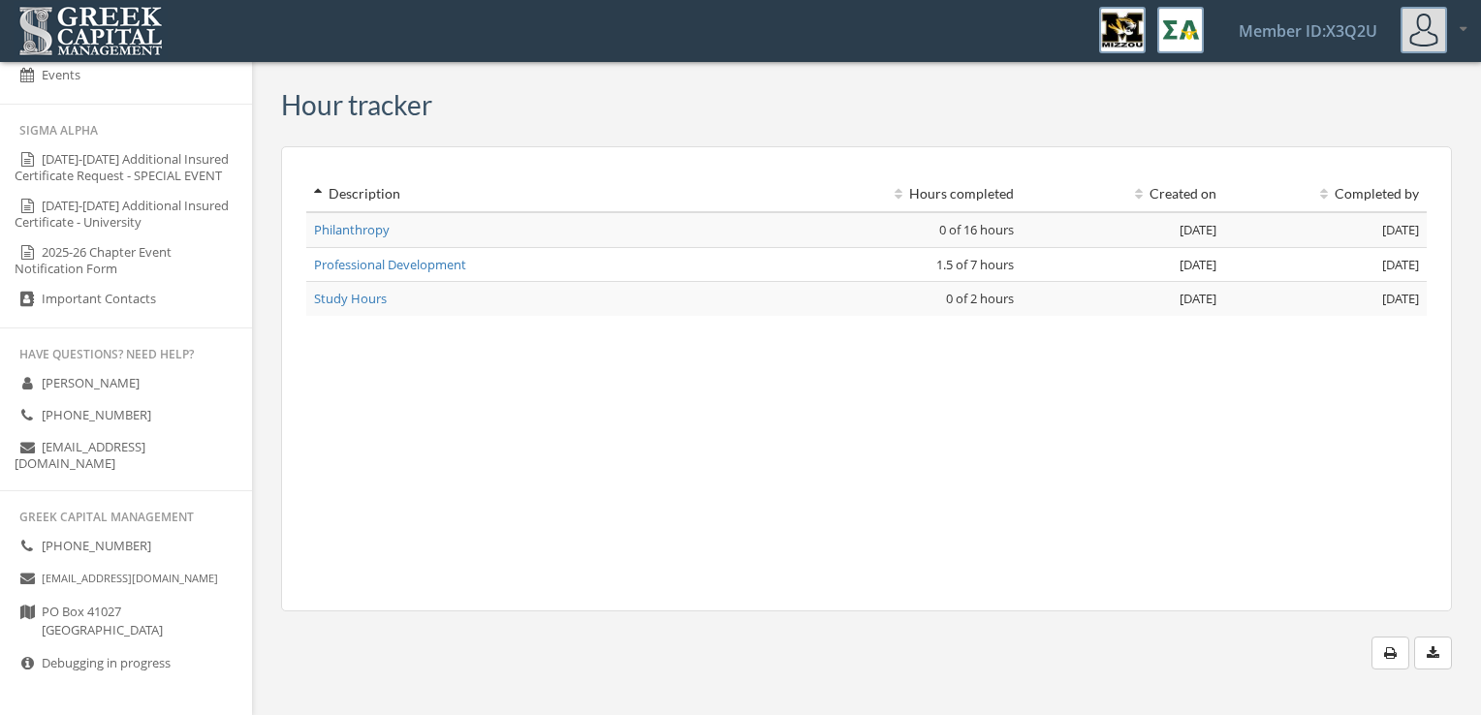
click at [163, 665] on link "Debugging in progress" at bounding box center [126, 664] width 252 height 32
click at [23, 665] on icon at bounding box center [26, 663] width 19 height 16
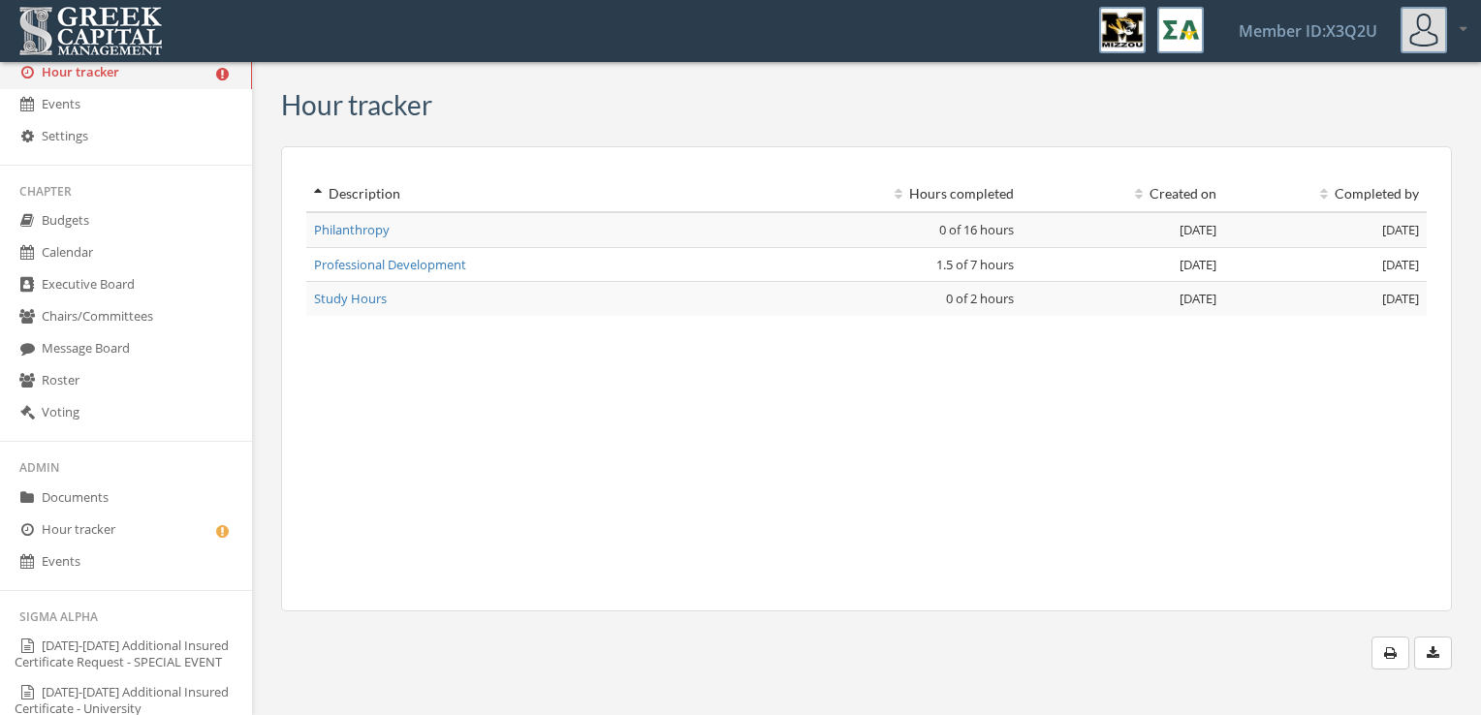
scroll to position [142, 0]
